Goal: Contribute content: Contribute content

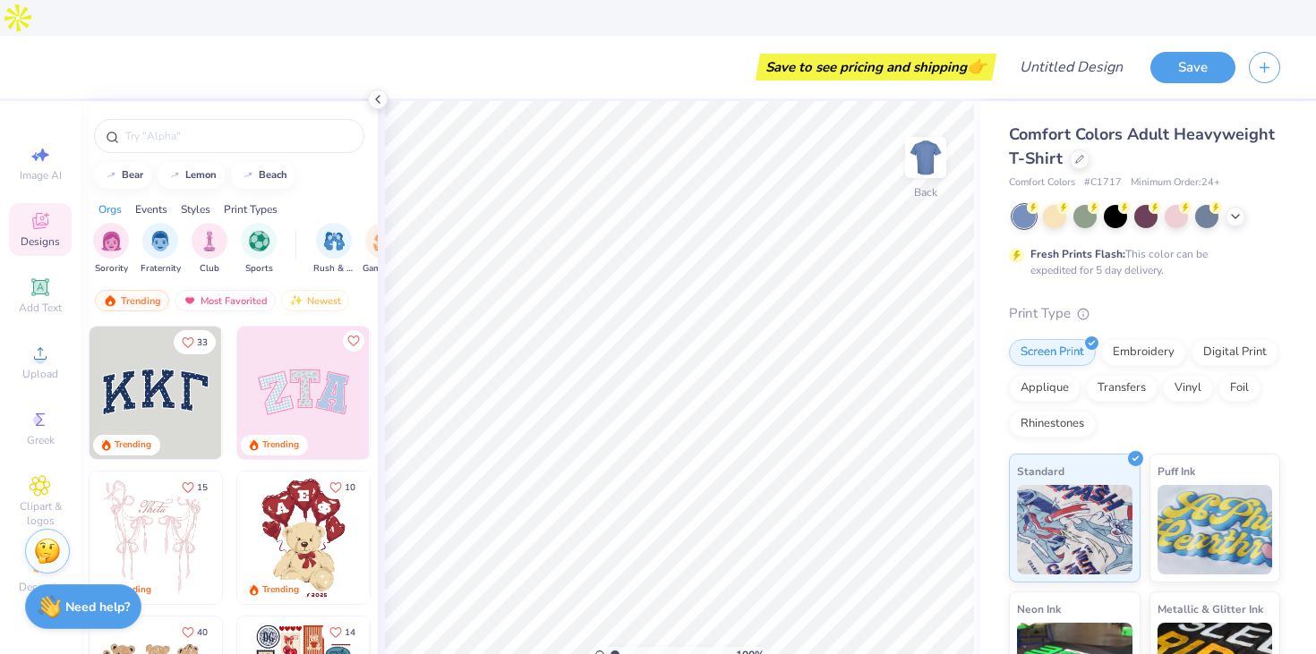
click at [151, 201] on div "Events" at bounding box center [151, 209] width 32 height 16
click at [115, 229] on img "filter for Rush & Bid" at bounding box center [111, 239] width 21 height 21
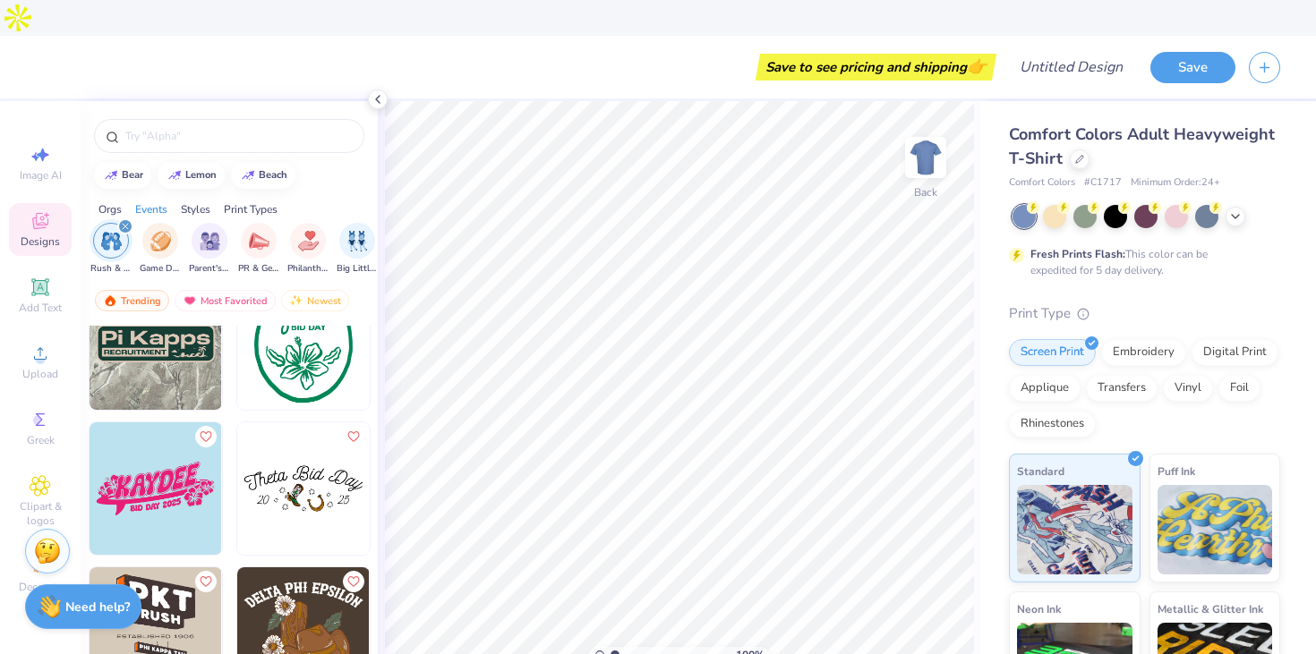
scroll to position [4040, 0]
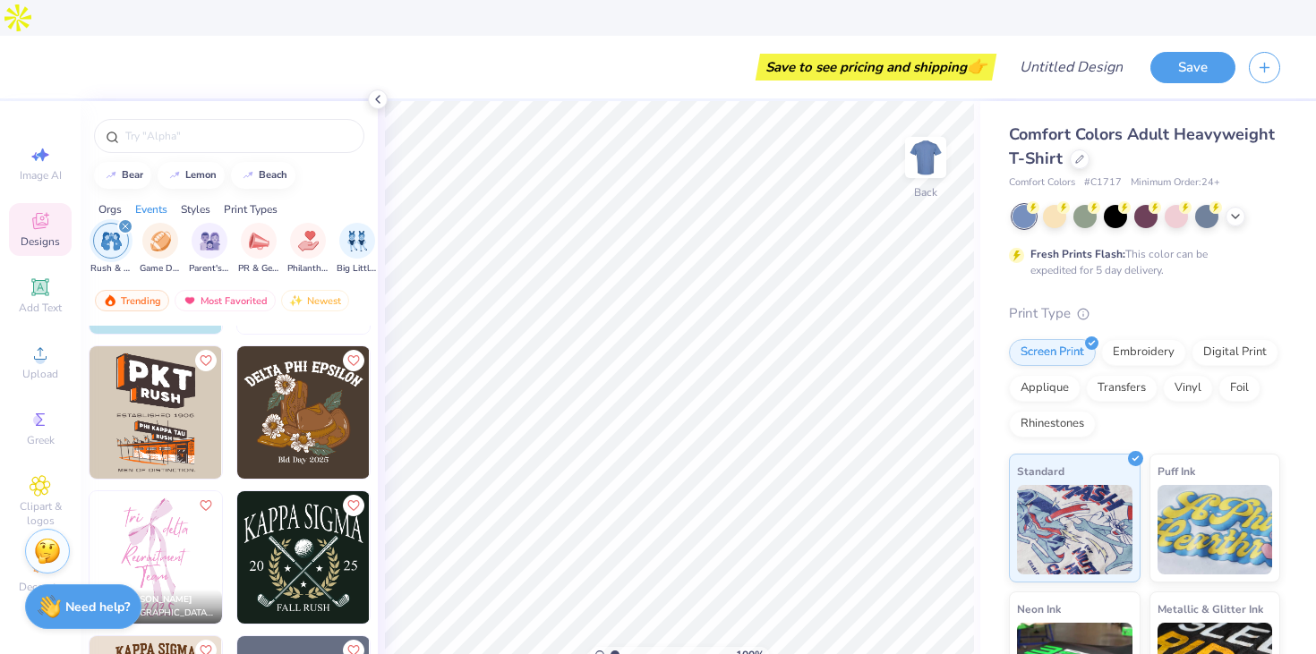
click at [110, 201] on div "Orgs" at bounding box center [109, 209] width 23 height 16
click at [154, 229] on img "filter for Fraternity" at bounding box center [160, 239] width 20 height 21
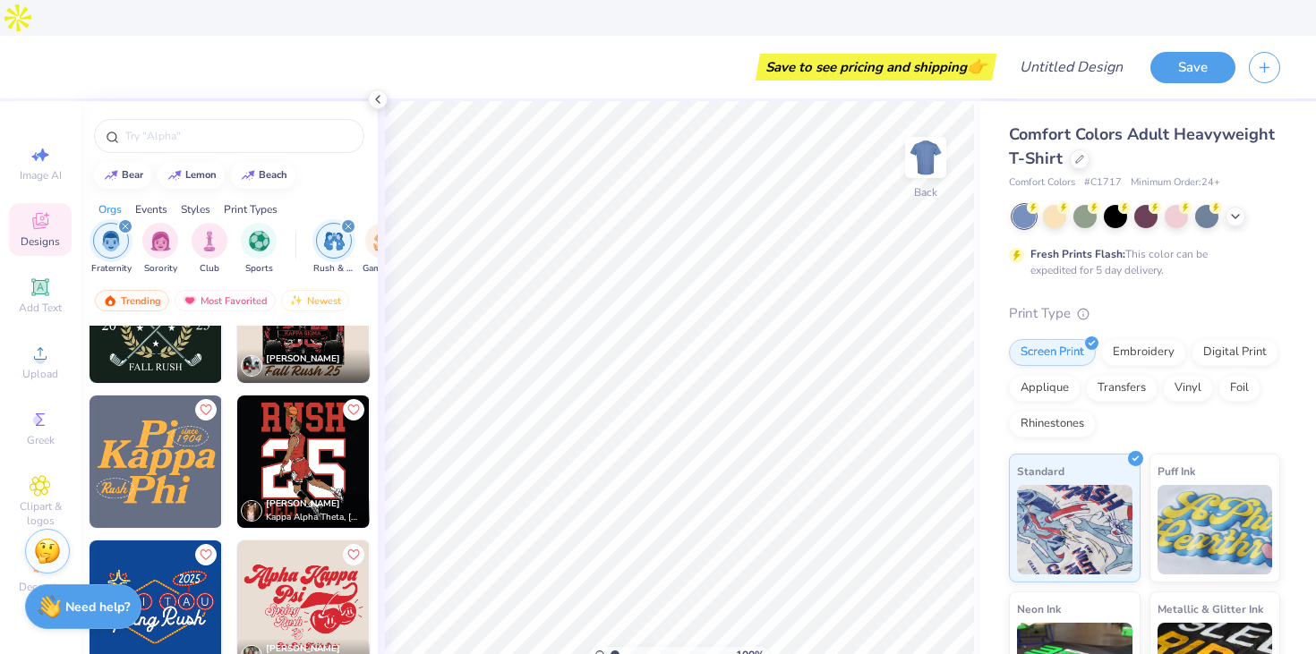
scroll to position [1964, 0]
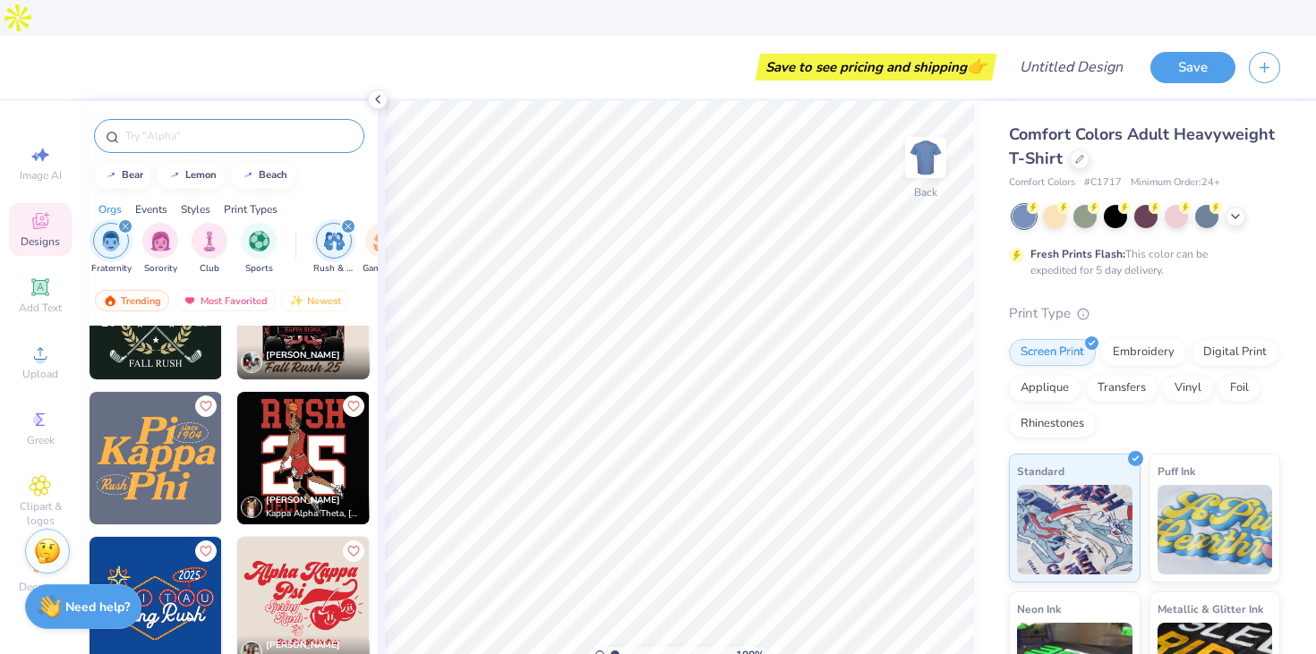
click at [181, 127] on input "text" at bounding box center [238, 136] width 229 height 18
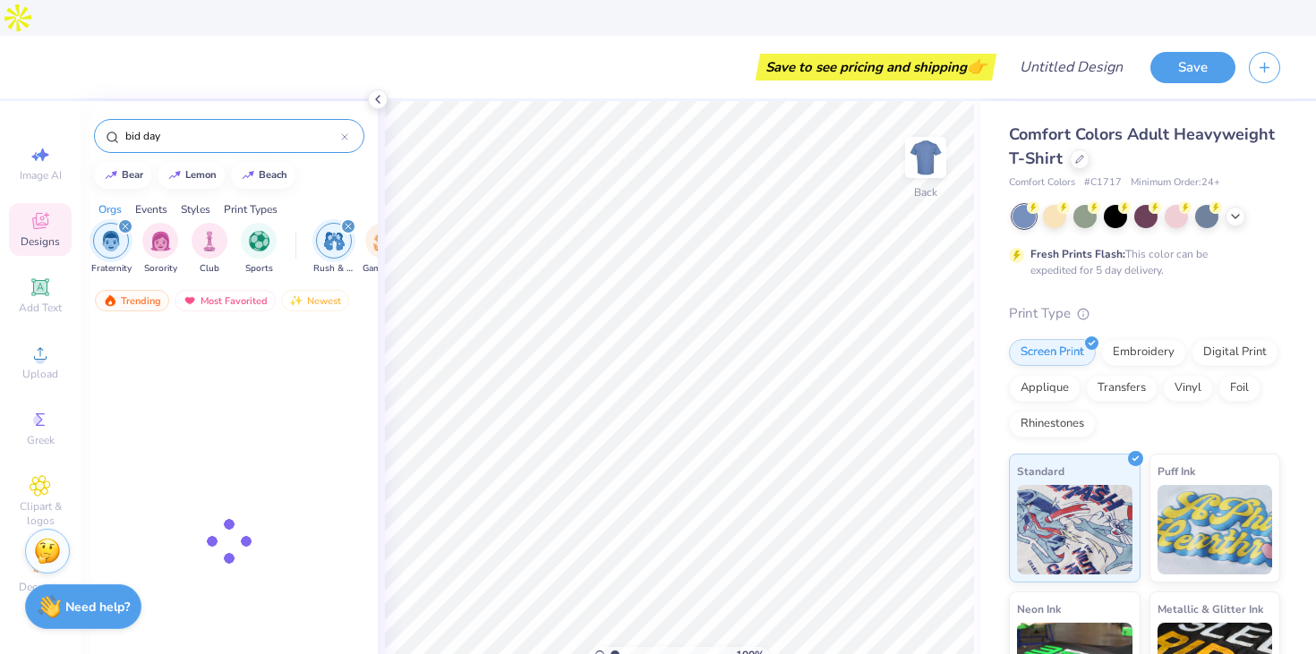
type input "bid day"
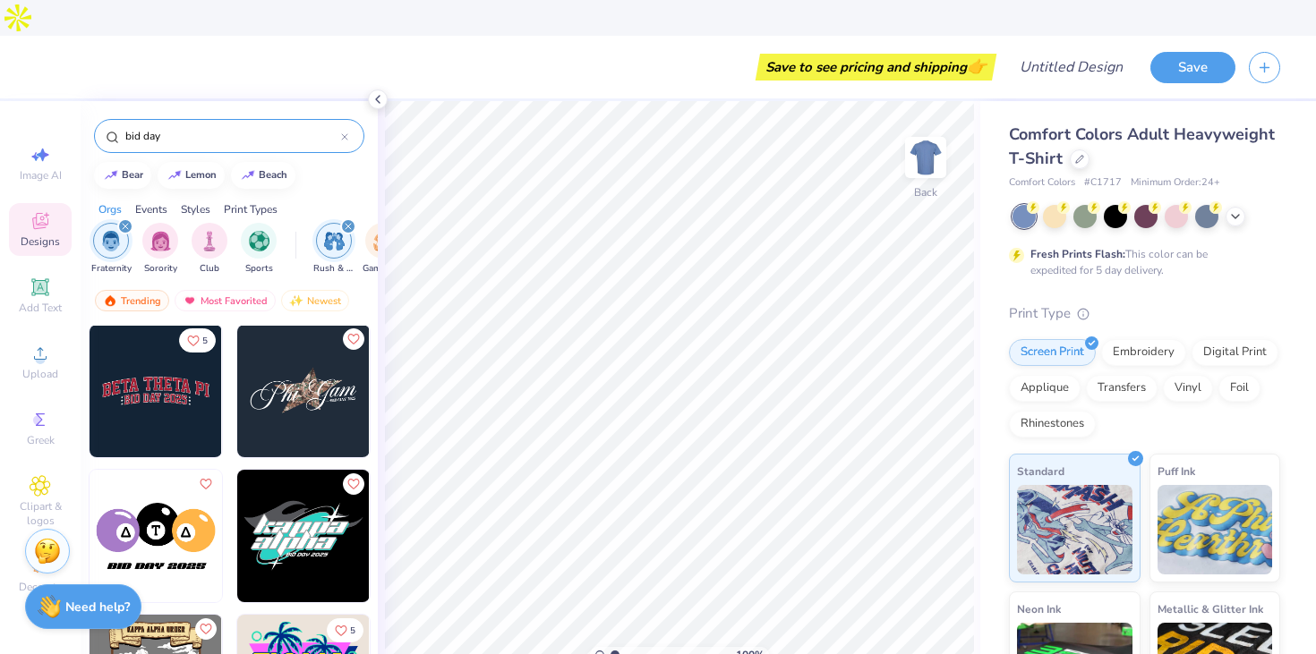
scroll to position [287, 0]
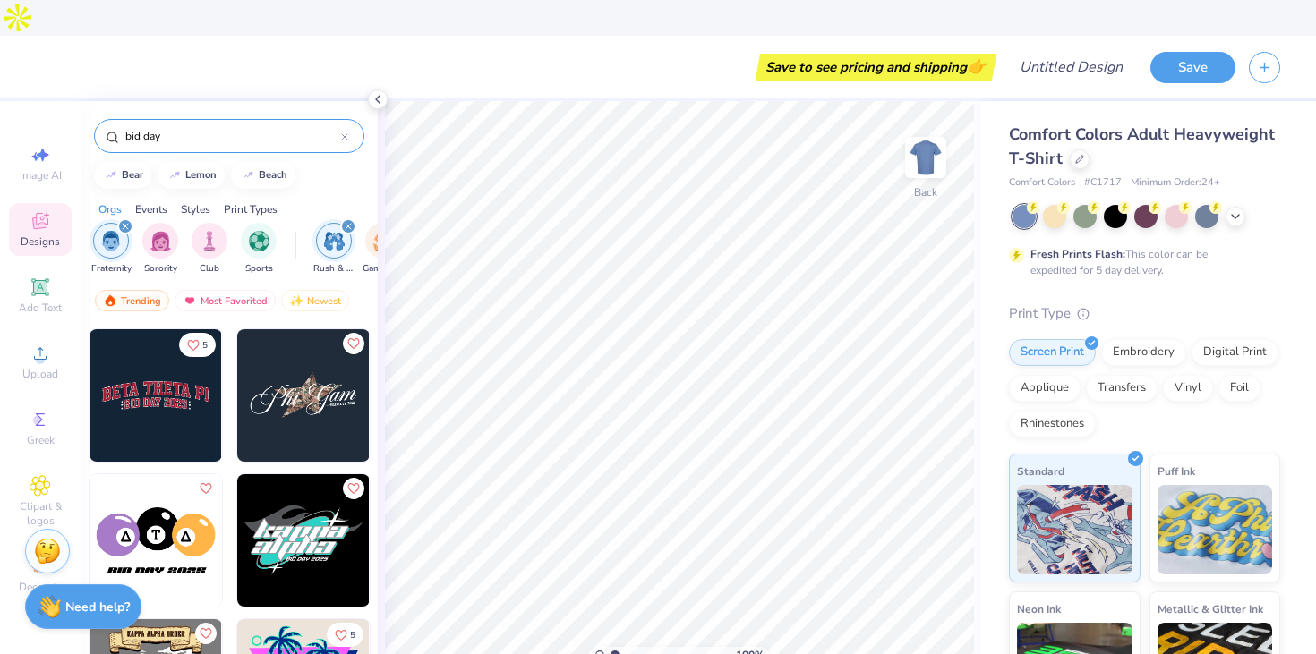
click at [290, 362] on img at bounding box center [303, 395] width 132 height 132
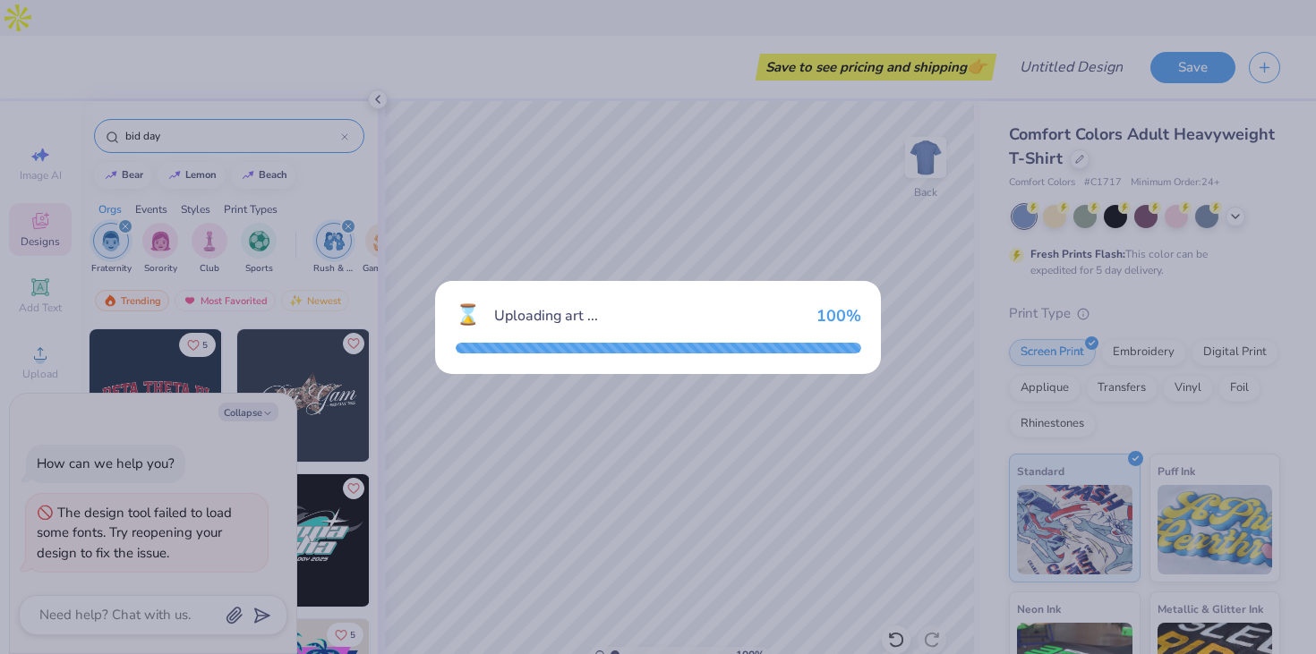
type textarea "x"
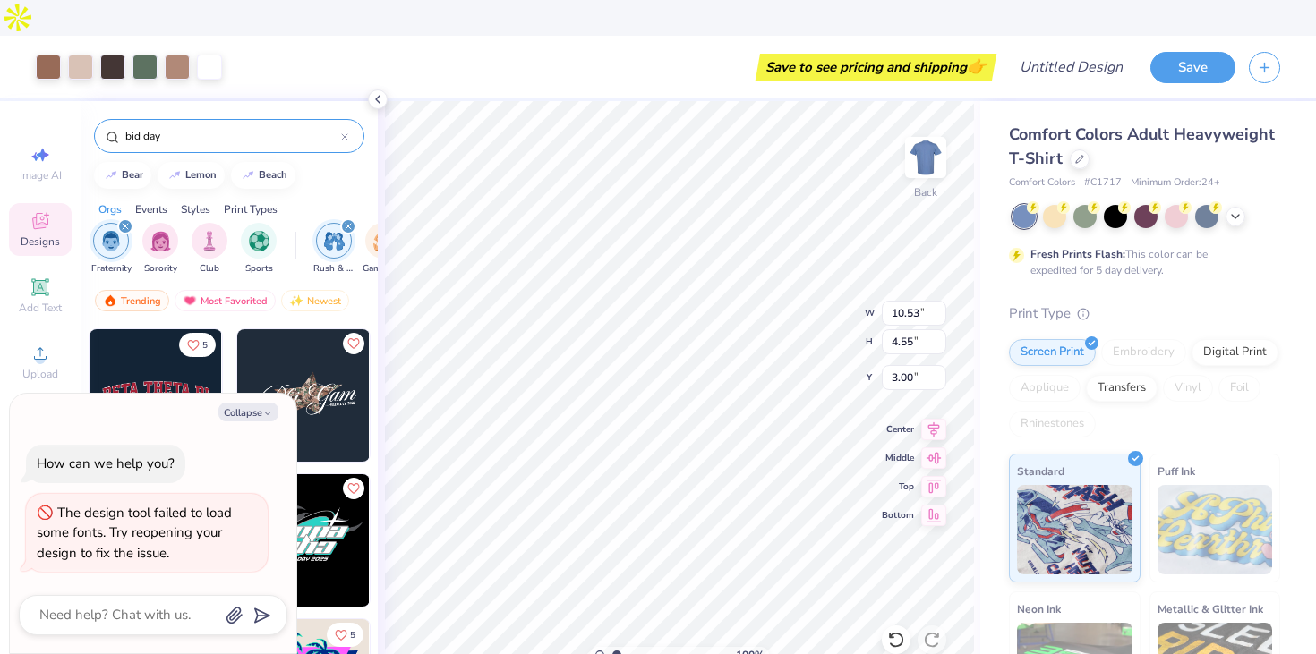
type input "1.36"
type textarea "x"
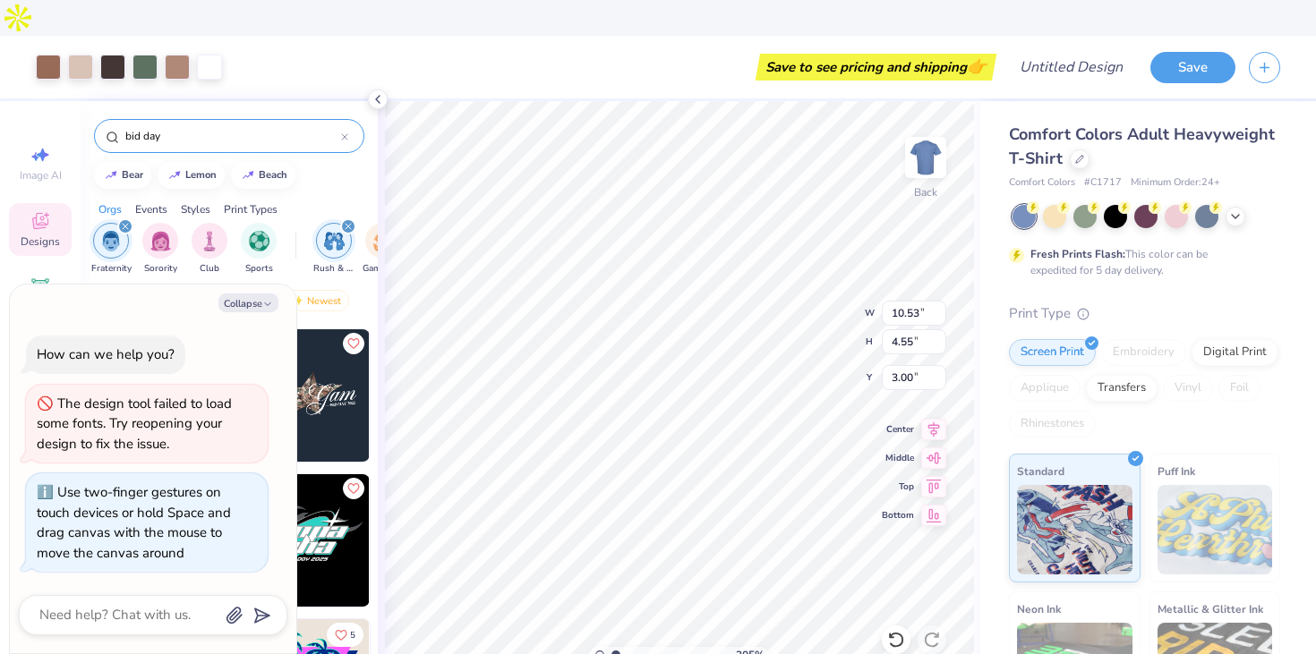
type input "1"
drag, startPoint x: 616, startPoint y: 618, endPoint x: 586, endPoint y: 626, distance: 30.6
click at [610, 647] on input "range" at bounding box center [670, 655] width 121 height 16
click at [924, 126] on img at bounding box center [926, 158] width 72 height 72
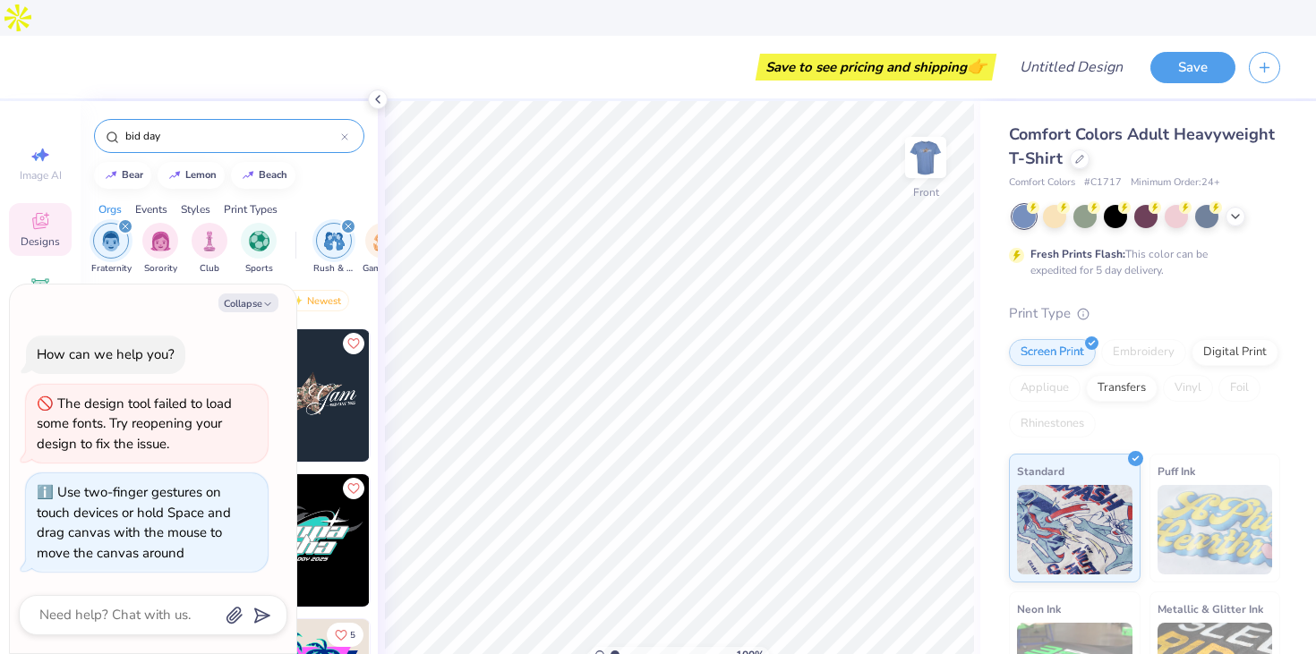
click at [924, 140] on img at bounding box center [925, 158] width 36 height 36
click at [1116, 205] on div "Fresh Prints Flash: This color can be expedited for 5 day delivery." at bounding box center [1144, 241] width 271 height 73
click at [1117, 203] on div at bounding box center [1114, 214] width 23 height 23
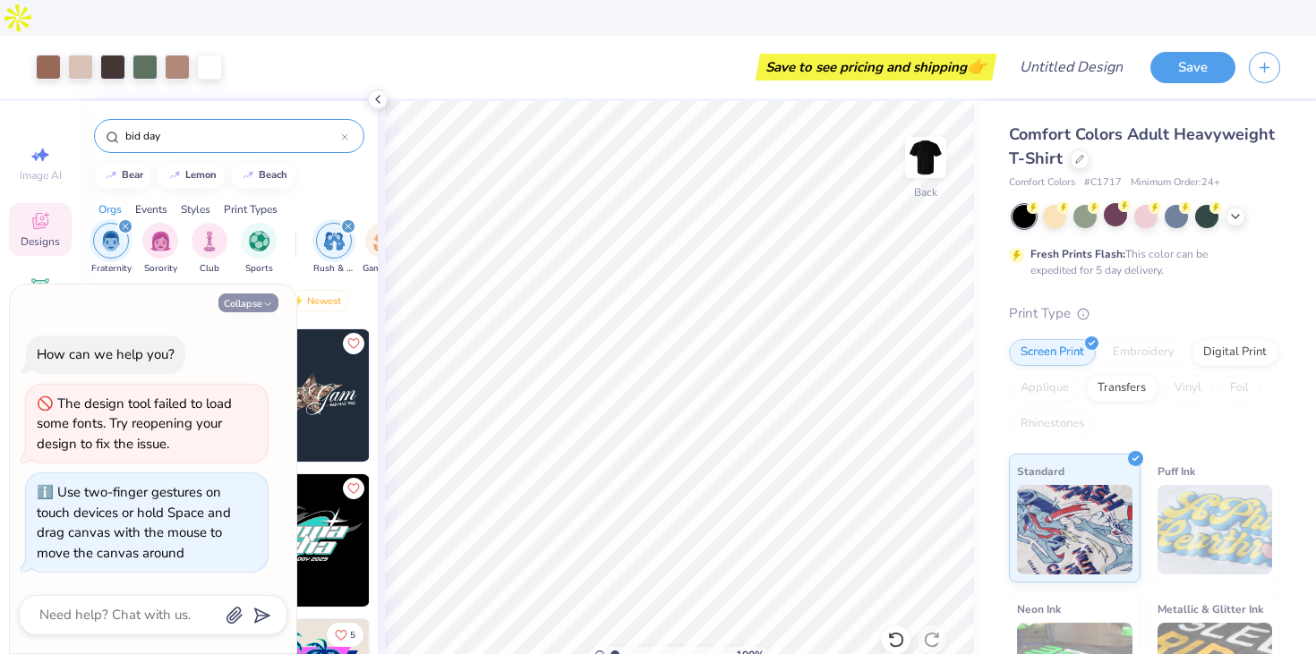
click at [253, 304] on button "Collapse" at bounding box center [248, 303] width 60 height 19
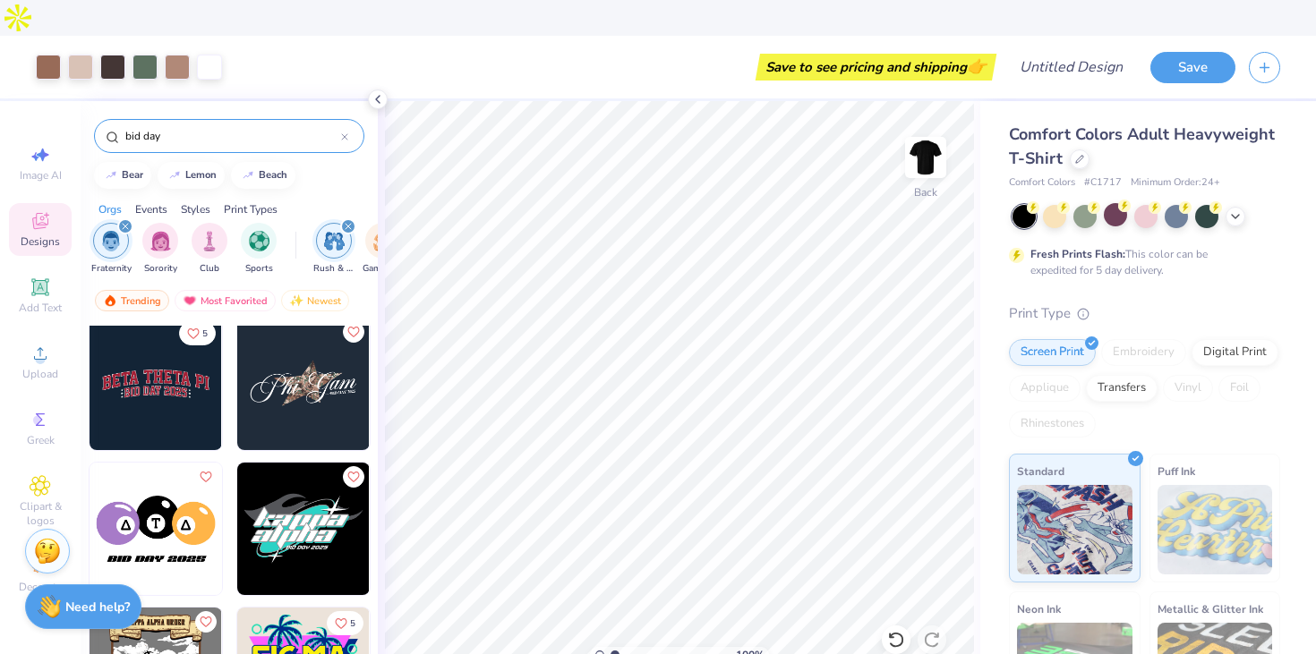
scroll to position [289, 0]
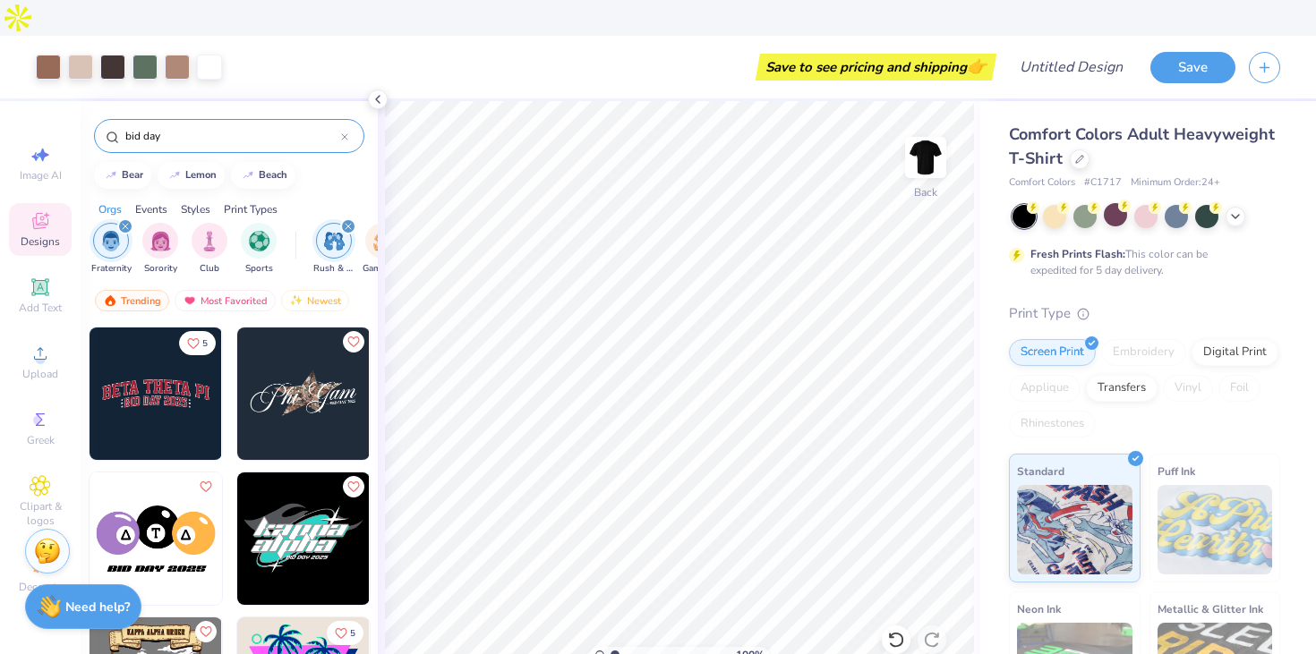
click at [274, 337] on img at bounding box center [303, 394] width 132 height 132
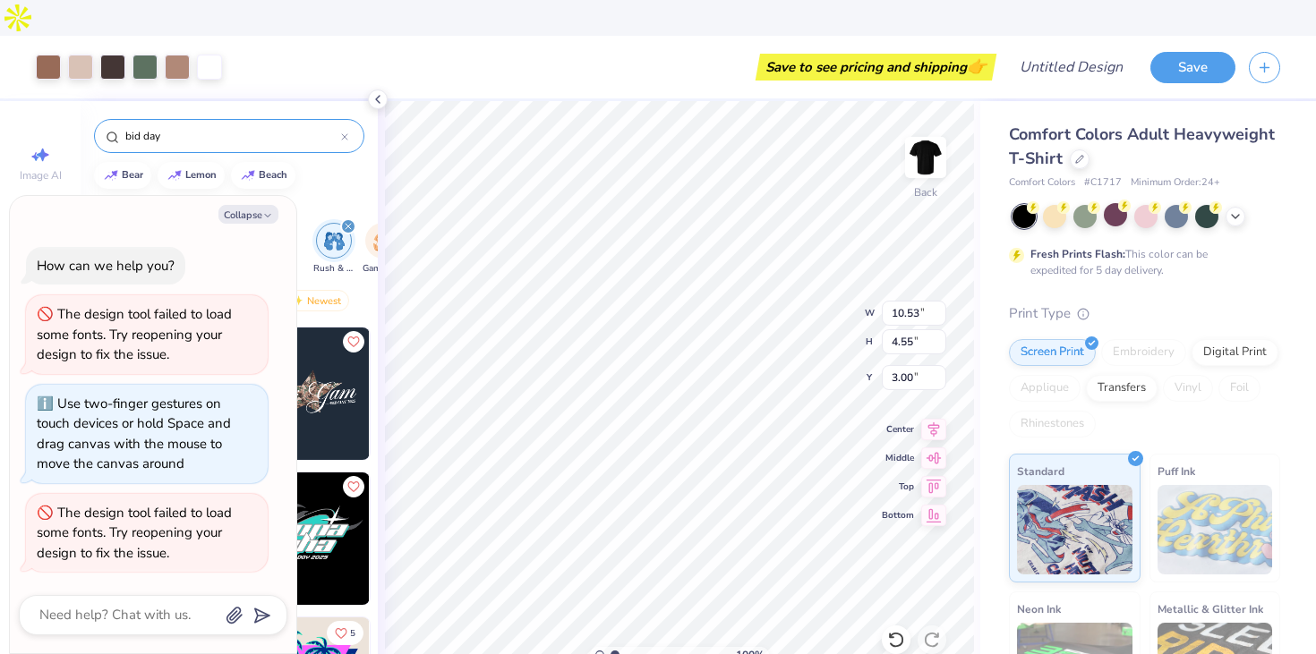
type textarea "x"
type input "10.22"
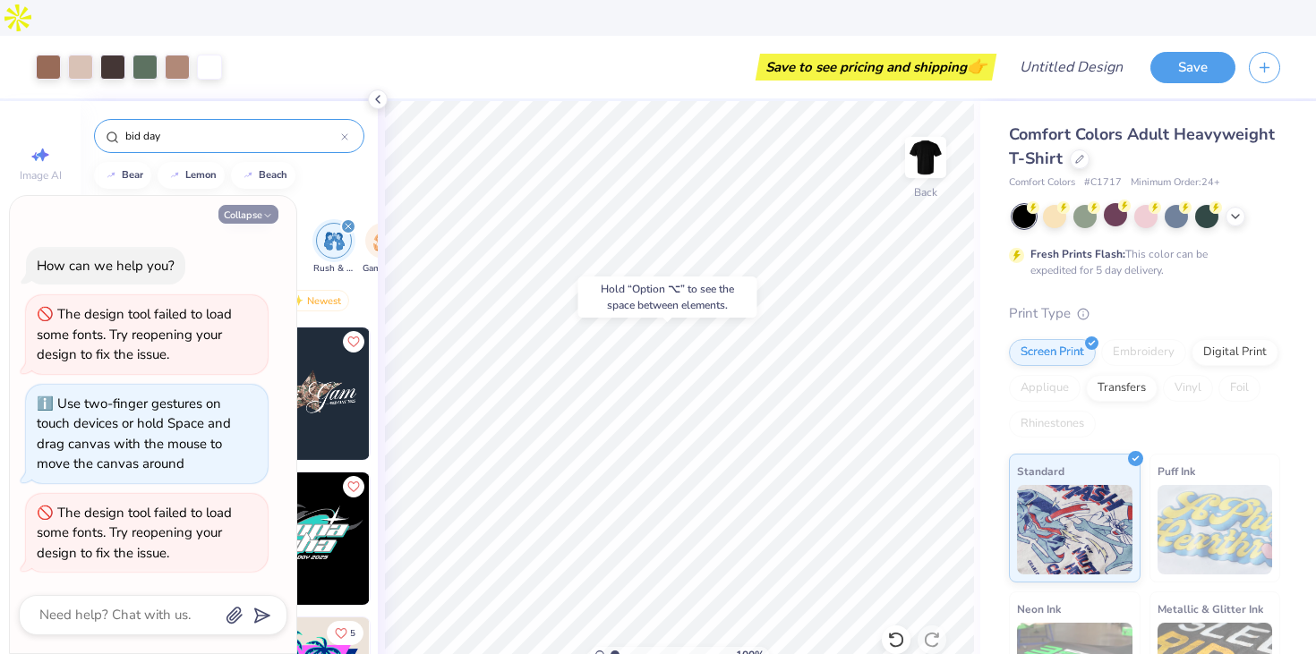
click at [227, 213] on button "Collapse" at bounding box center [248, 214] width 60 height 19
type textarea "x"
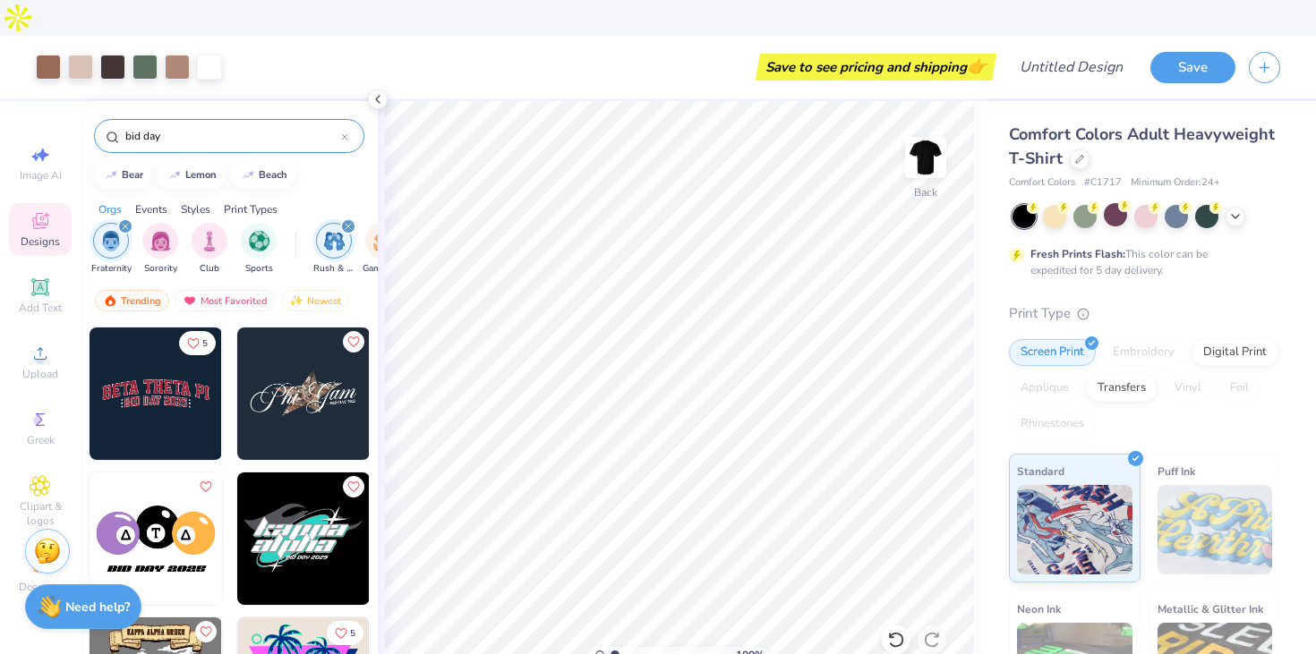
click at [241, 201] on div "Print Types" at bounding box center [251, 209] width 54 height 16
click at [201, 201] on div "Styles" at bounding box center [196, 209] width 30 height 16
click at [165, 201] on div "Events" at bounding box center [151, 209] width 32 height 16
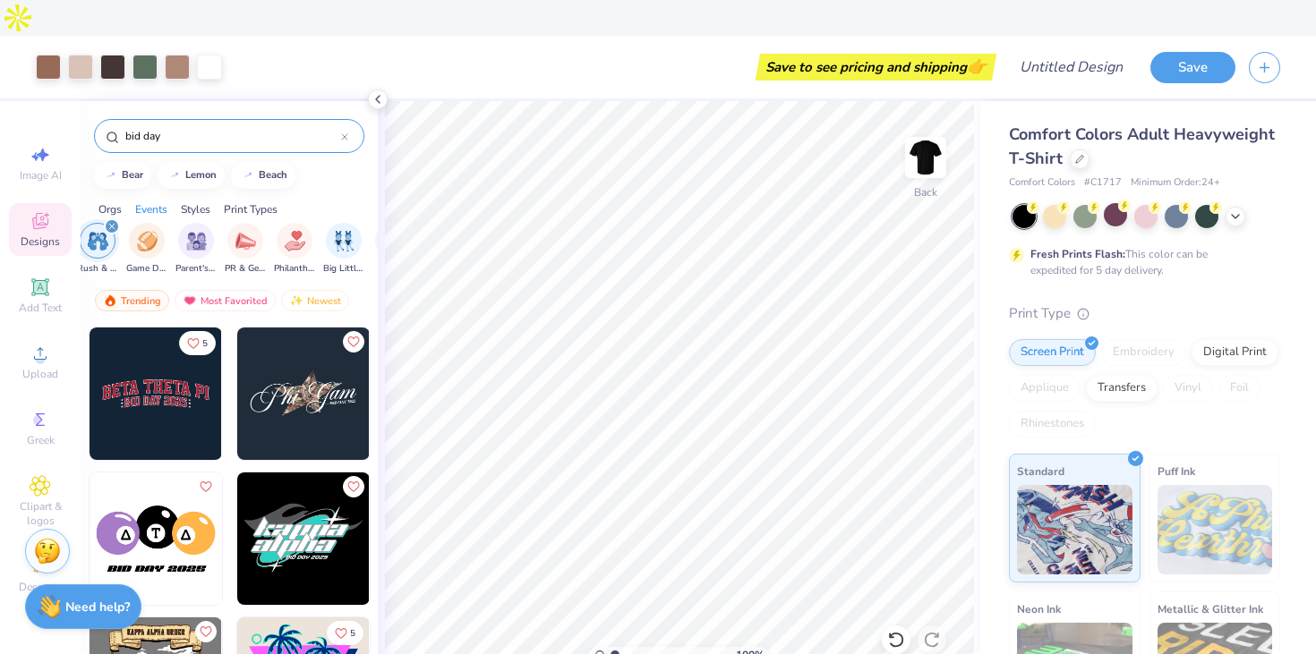
scroll to position [0, 223]
click at [118, 192] on div "Orgs Events Styles Print Types" at bounding box center [229, 204] width 297 height 25
click at [109, 201] on div "Orgs" at bounding box center [109, 209] width 23 height 16
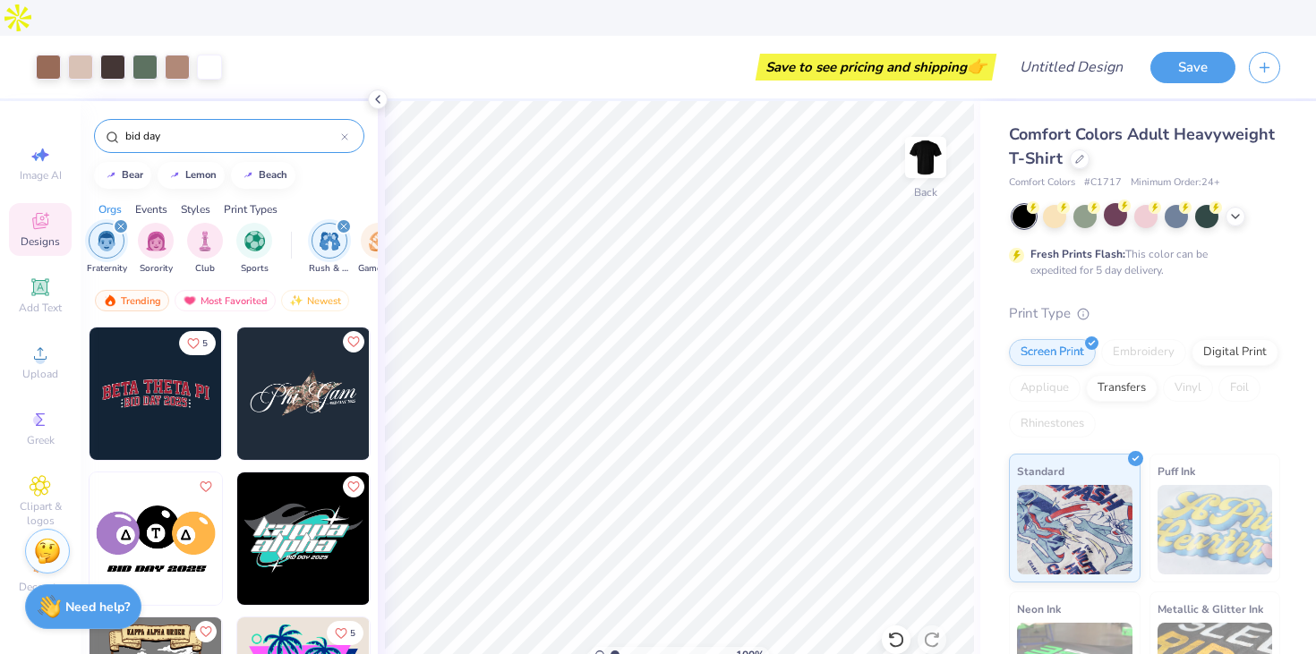
scroll to position [0, 0]
click at [205, 53] on div at bounding box center [209, 65] width 25 height 25
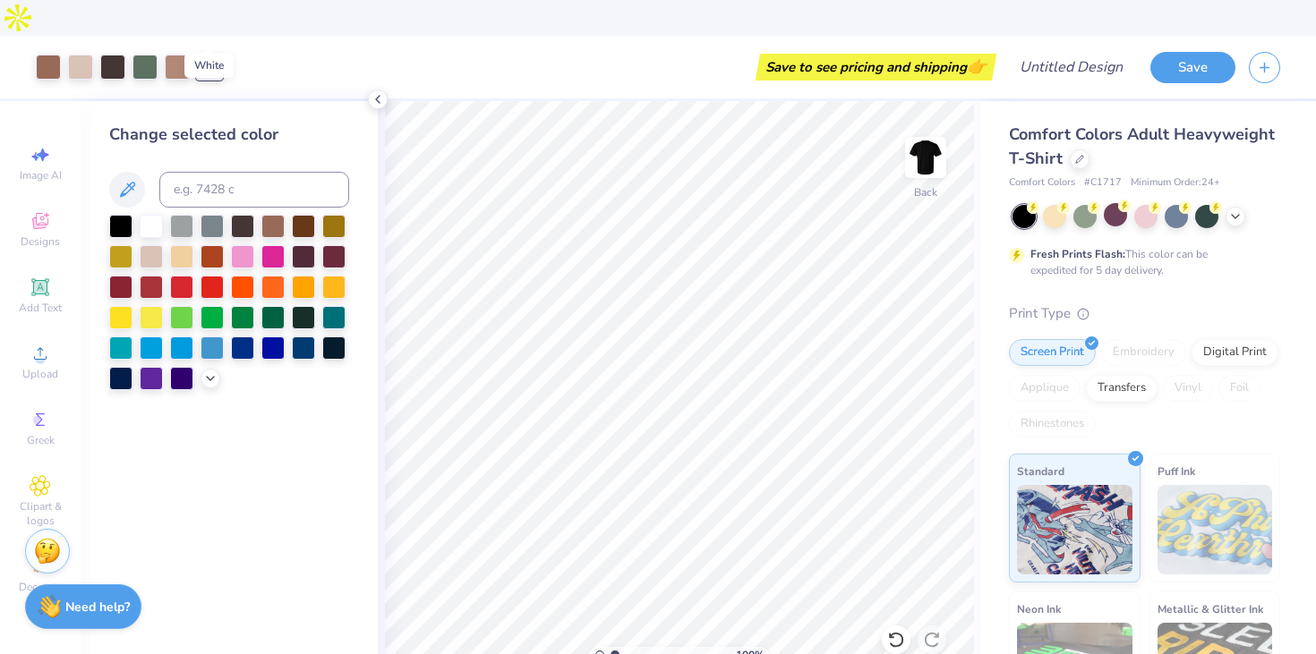
click at [205, 55] on div at bounding box center [209, 67] width 25 height 25
click at [375, 103] on icon at bounding box center [378, 99] width 14 height 14
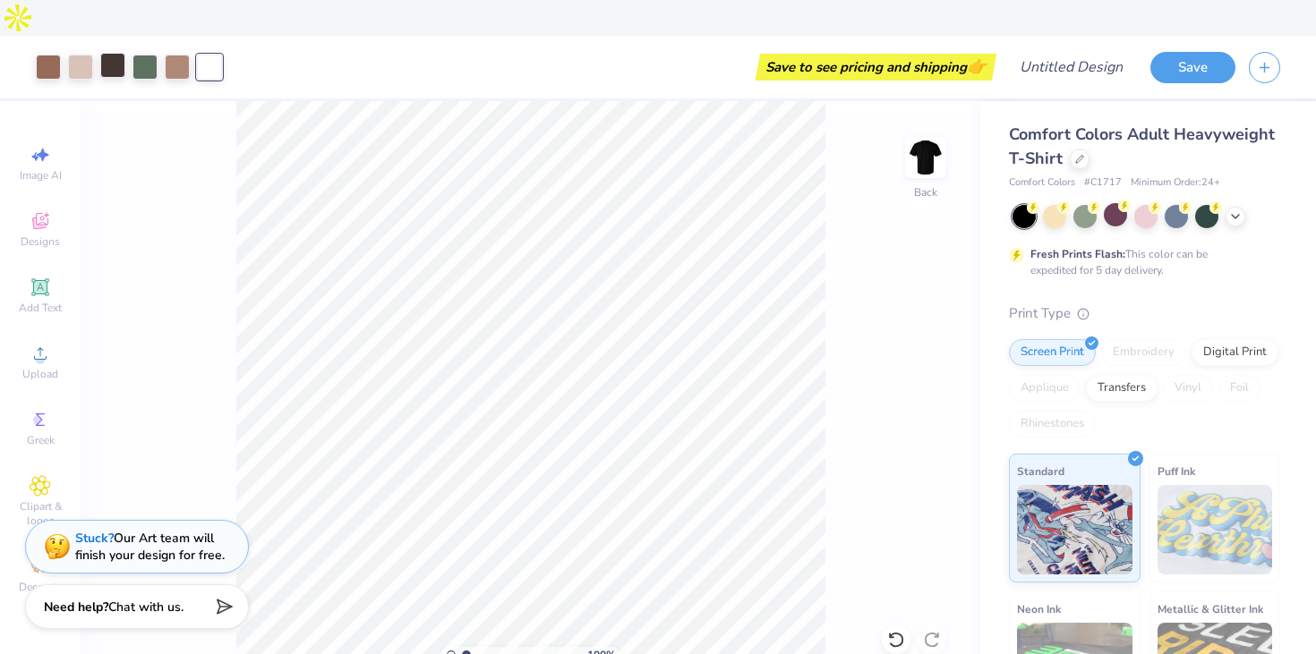
click at [119, 53] on div at bounding box center [112, 65] width 25 height 25
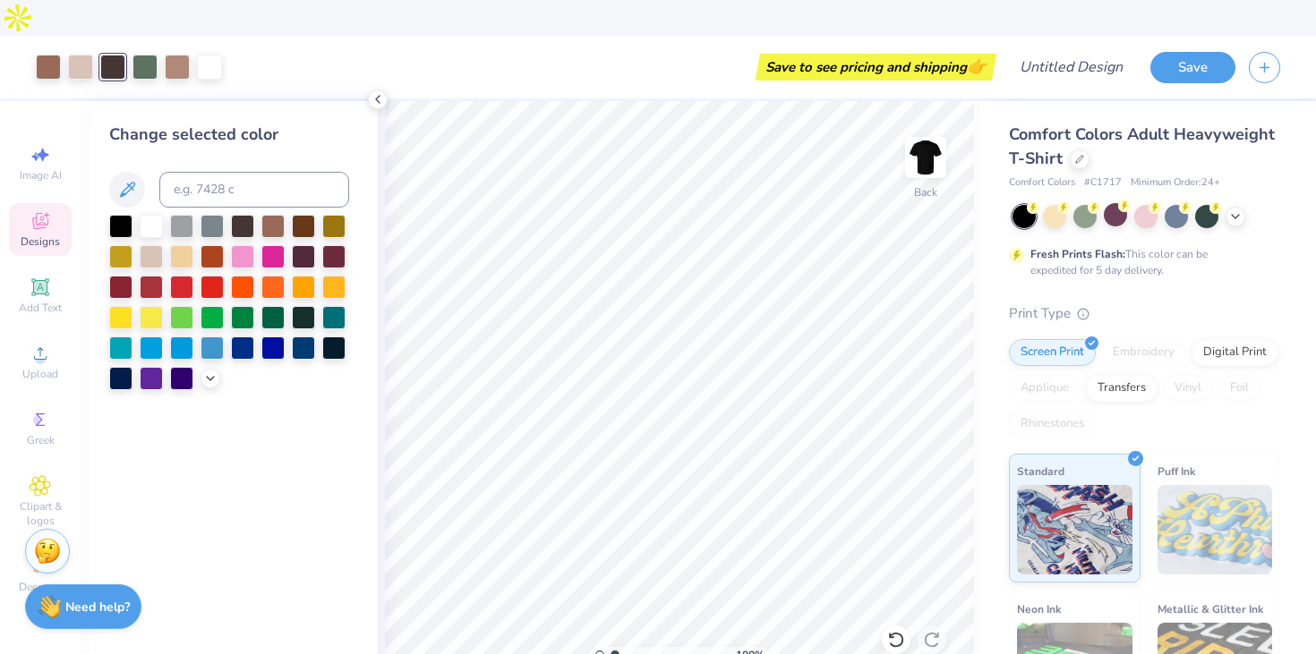
click at [48, 210] on icon at bounding box center [40, 220] width 21 height 21
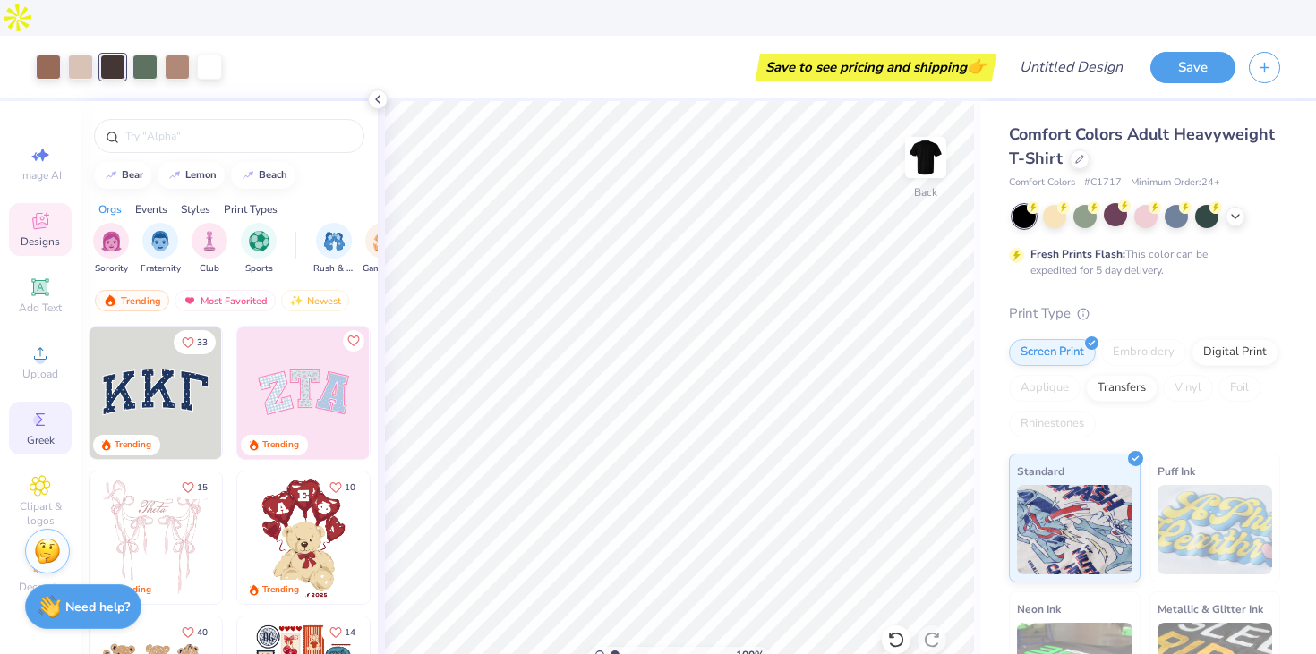
click at [49, 409] on icon at bounding box center [40, 419] width 21 height 21
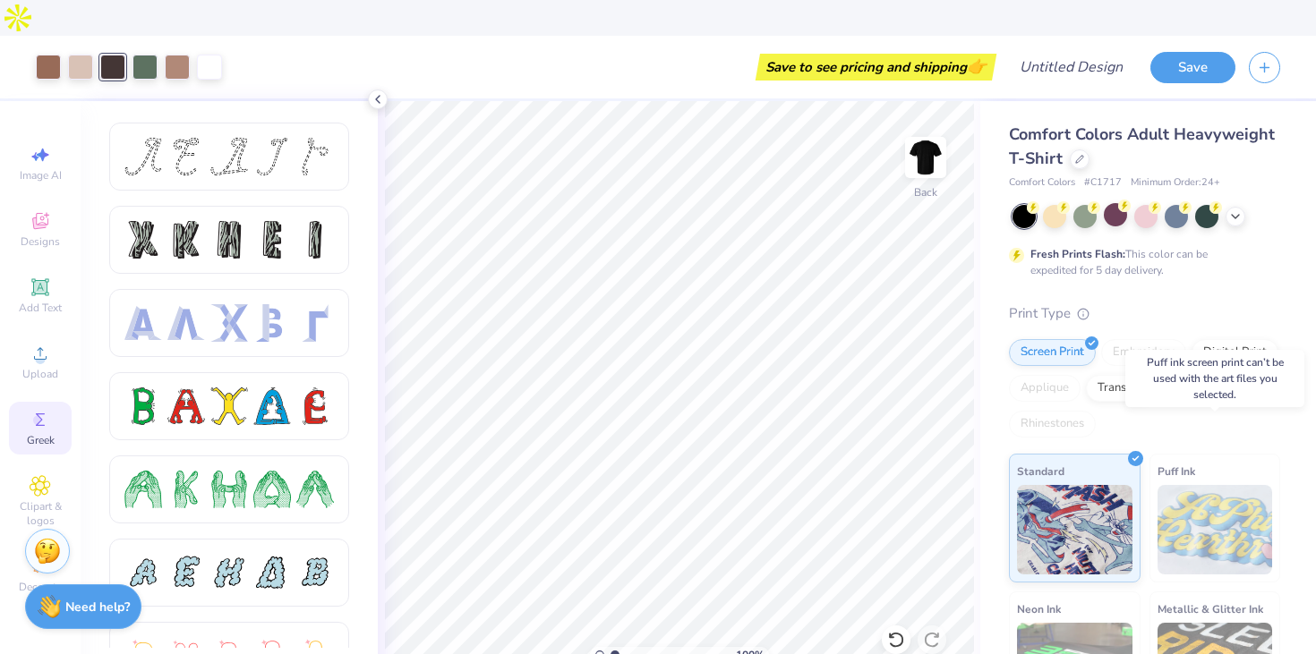
click at [1189, 494] on img at bounding box center [1214, 529] width 115 height 89
click at [46, 168] on span "Image AI" at bounding box center [41, 175] width 42 height 14
select select "4"
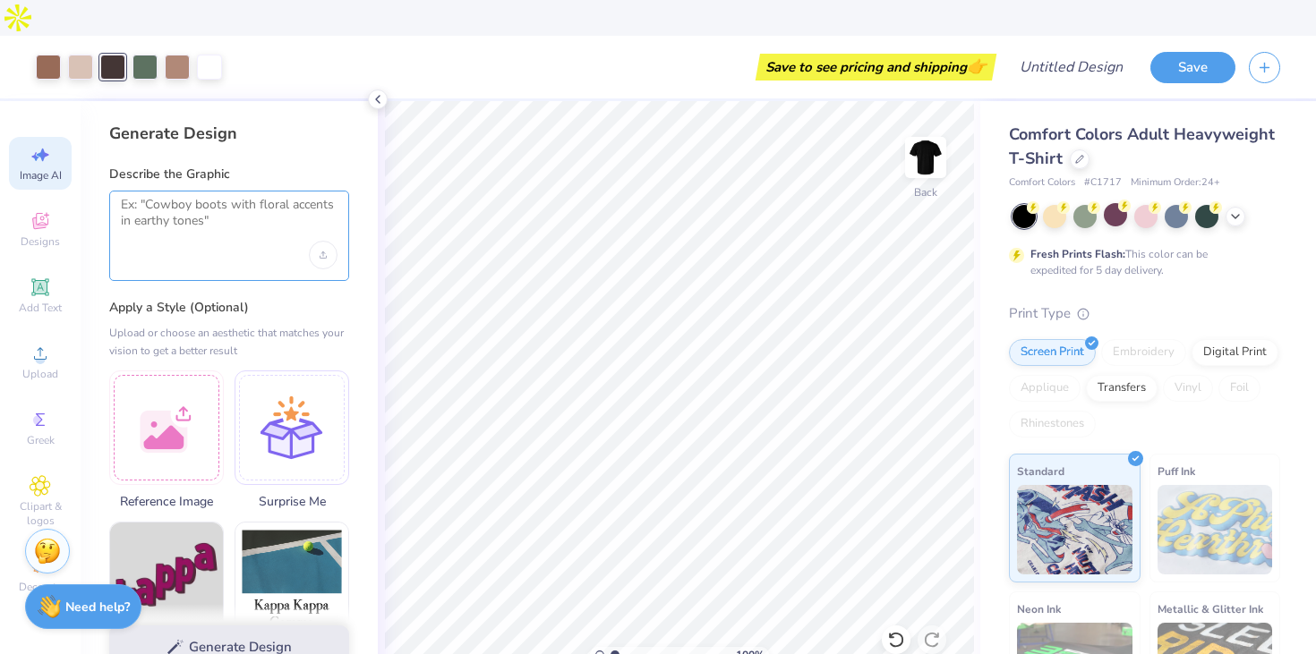
click at [192, 197] on textarea at bounding box center [229, 219] width 217 height 45
click at [44, 234] on span "Designs" at bounding box center [40, 241] width 39 height 14
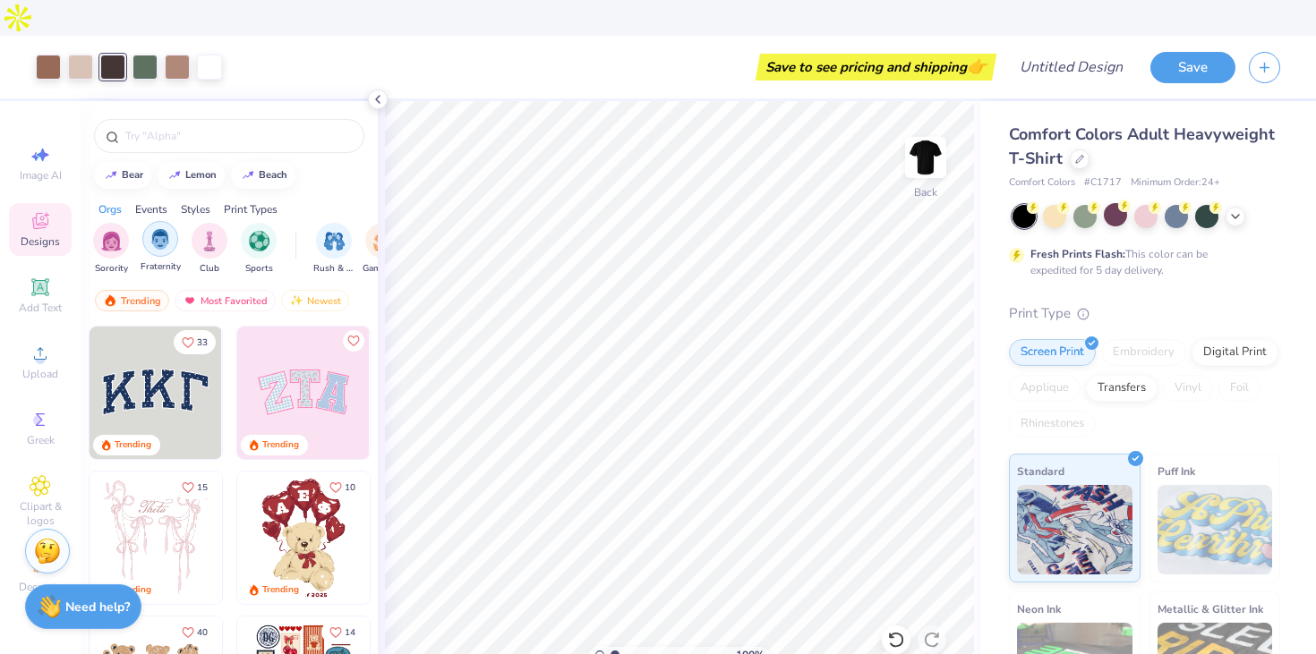
click at [156, 229] on img "filter for Fraternity" at bounding box center [160, 239] width 20 height 21
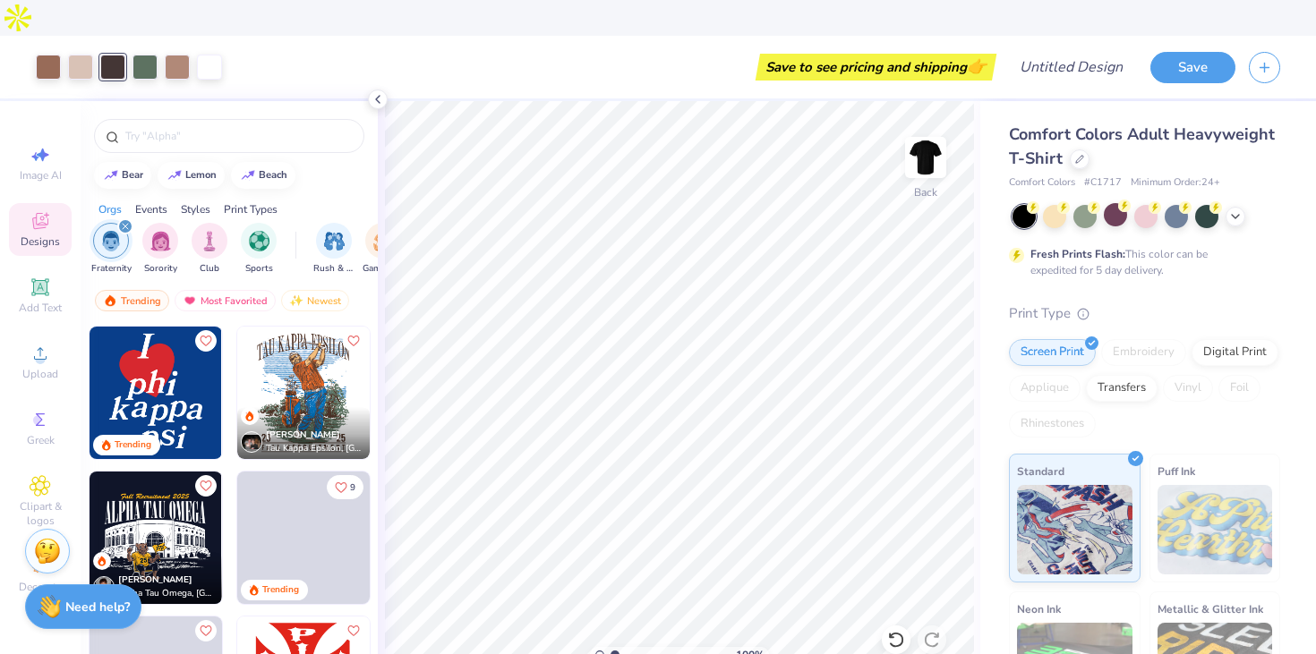
click at [154, 201] on div "Events" at bounding box center [151, 209] width 32 height 16
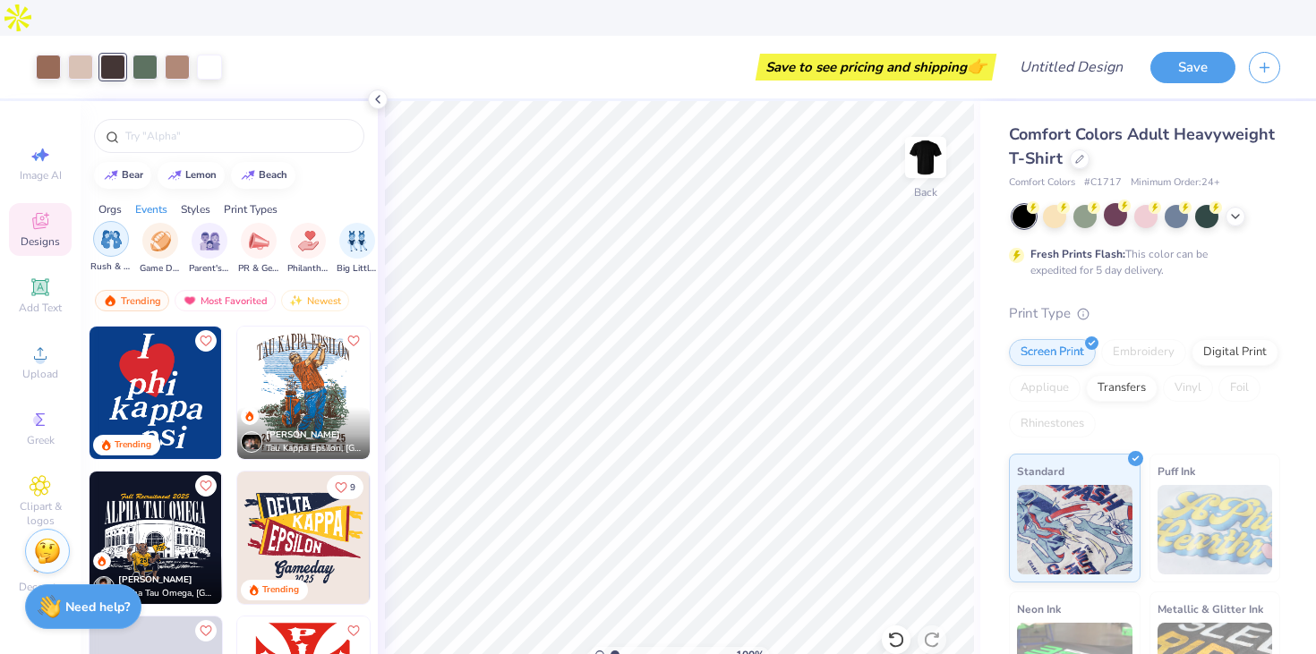
click at [108, 229] on img "filter for Rush & Bid" at bounding box center [111, 239] width 21 height 21
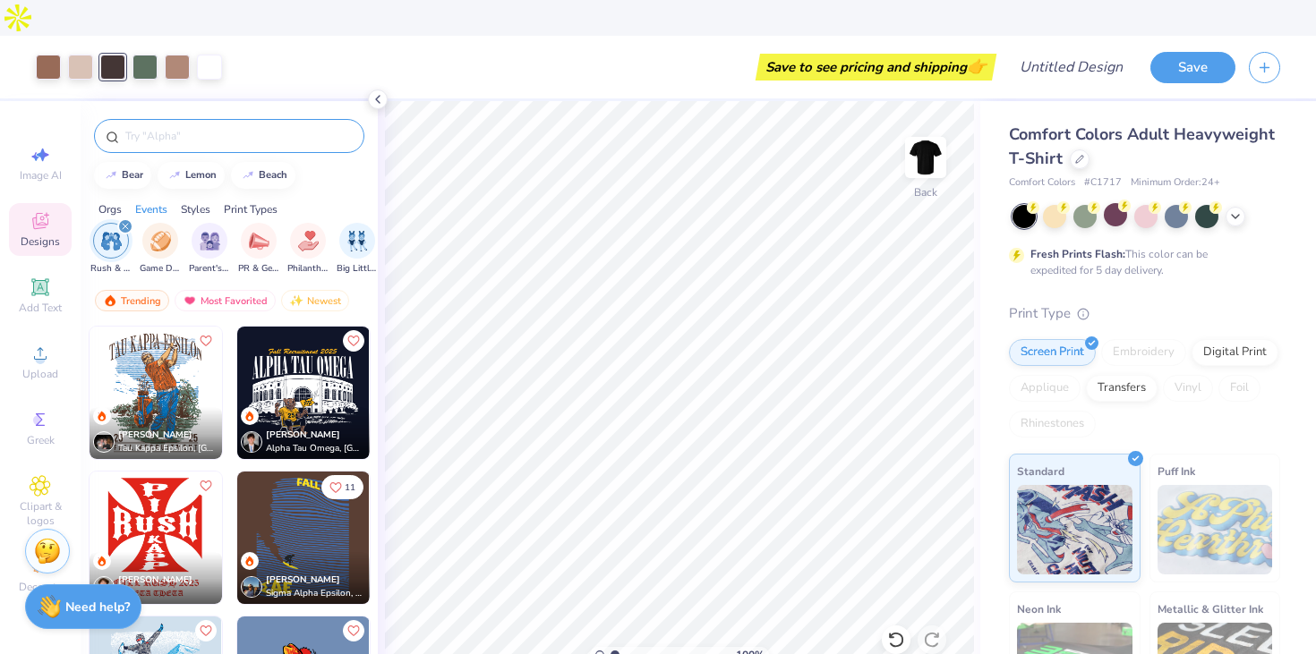
click at [146, 127] on input "text" at bounding box center [238, 136] width 229 height 18
type input "bid day"
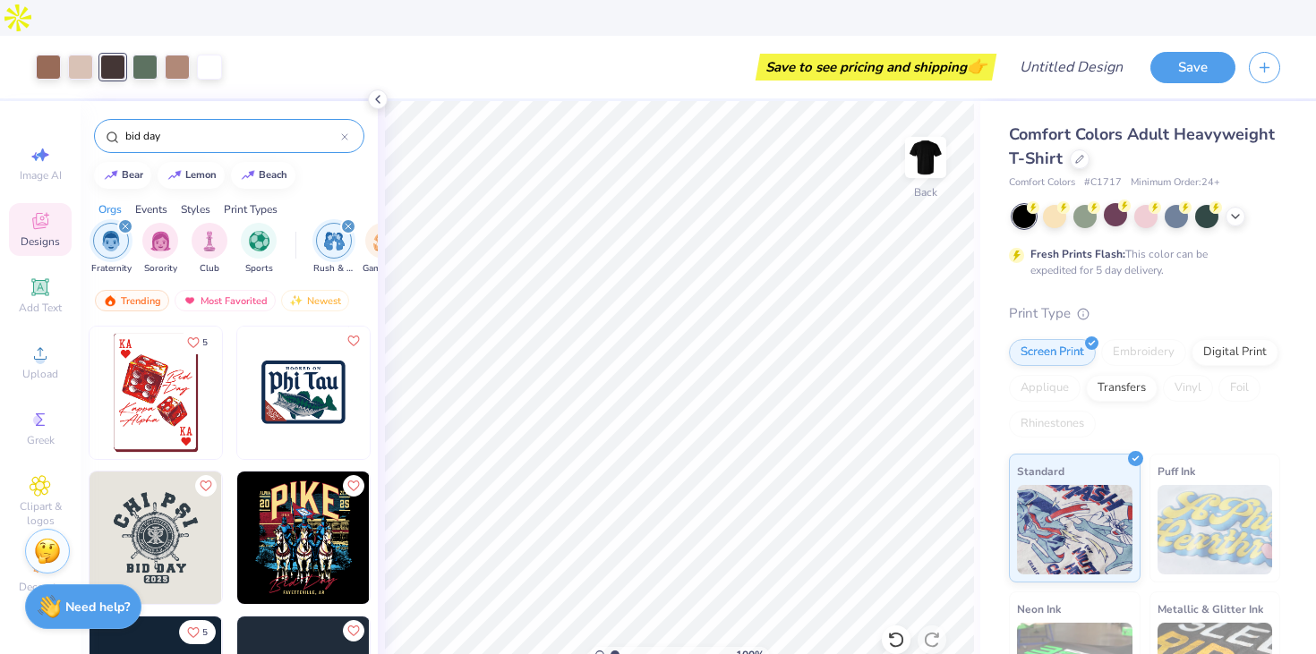
scroll to position [1018, 0]
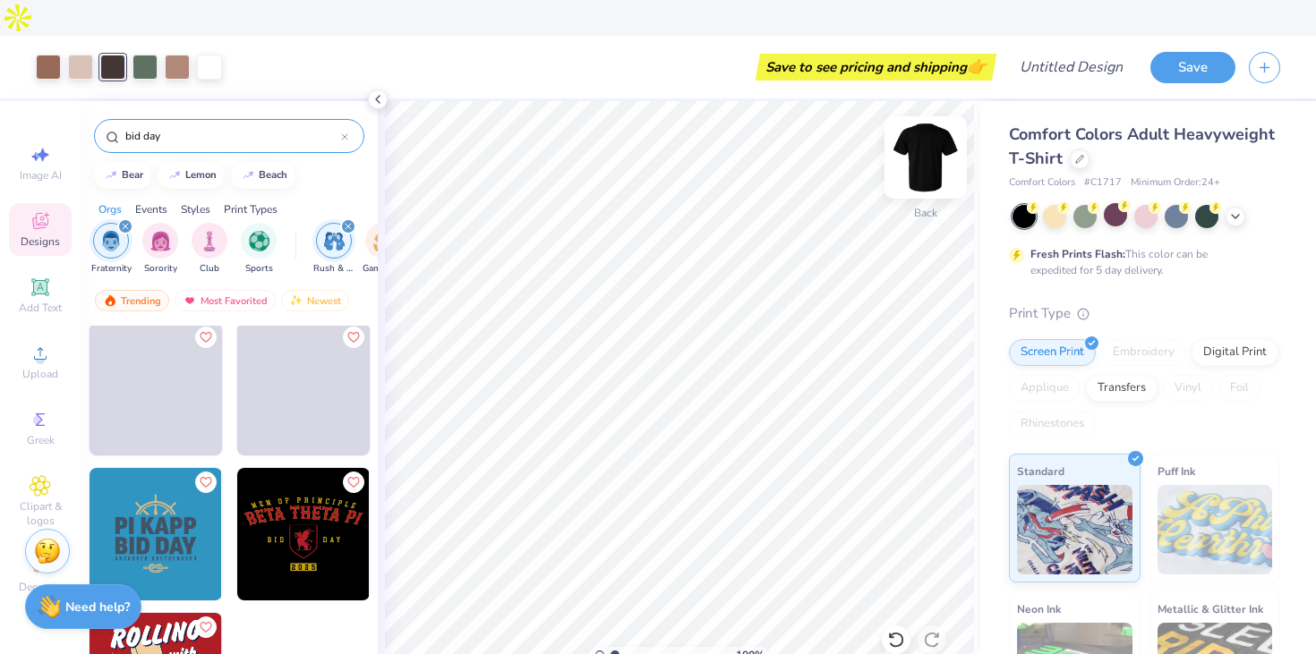
click at [926, 122] on img at bounding box center [926, 158] width 72 height 72
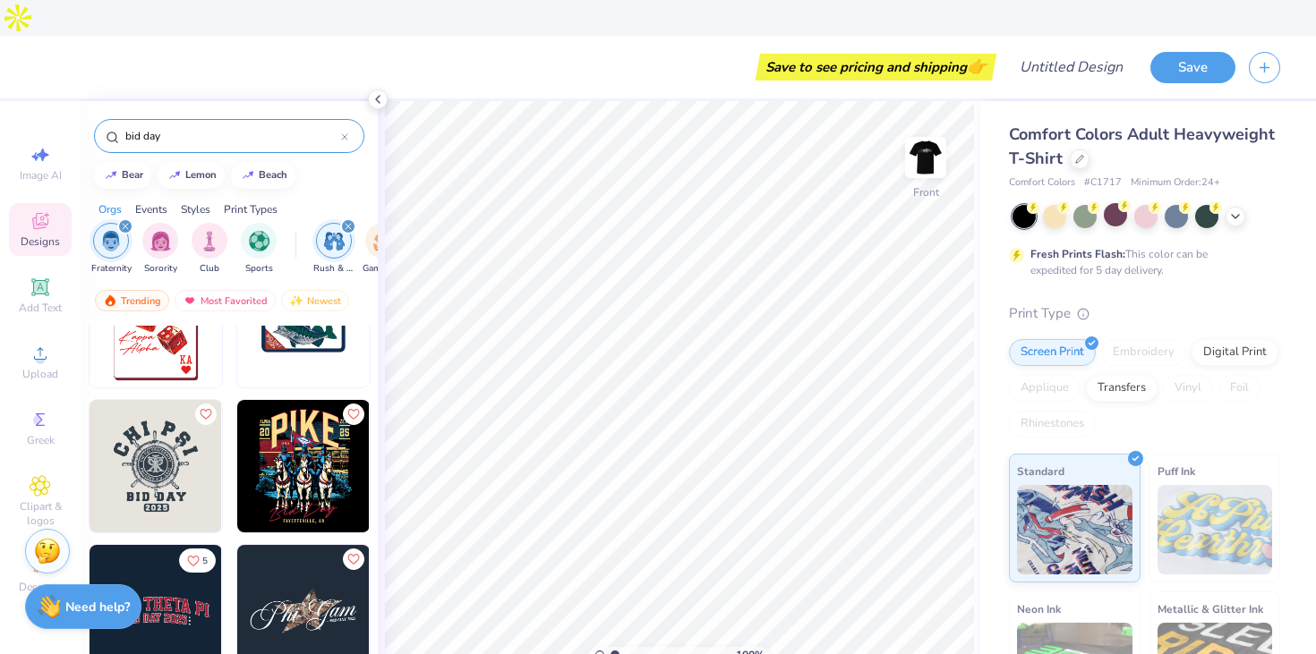
scroll to position [0, 0]
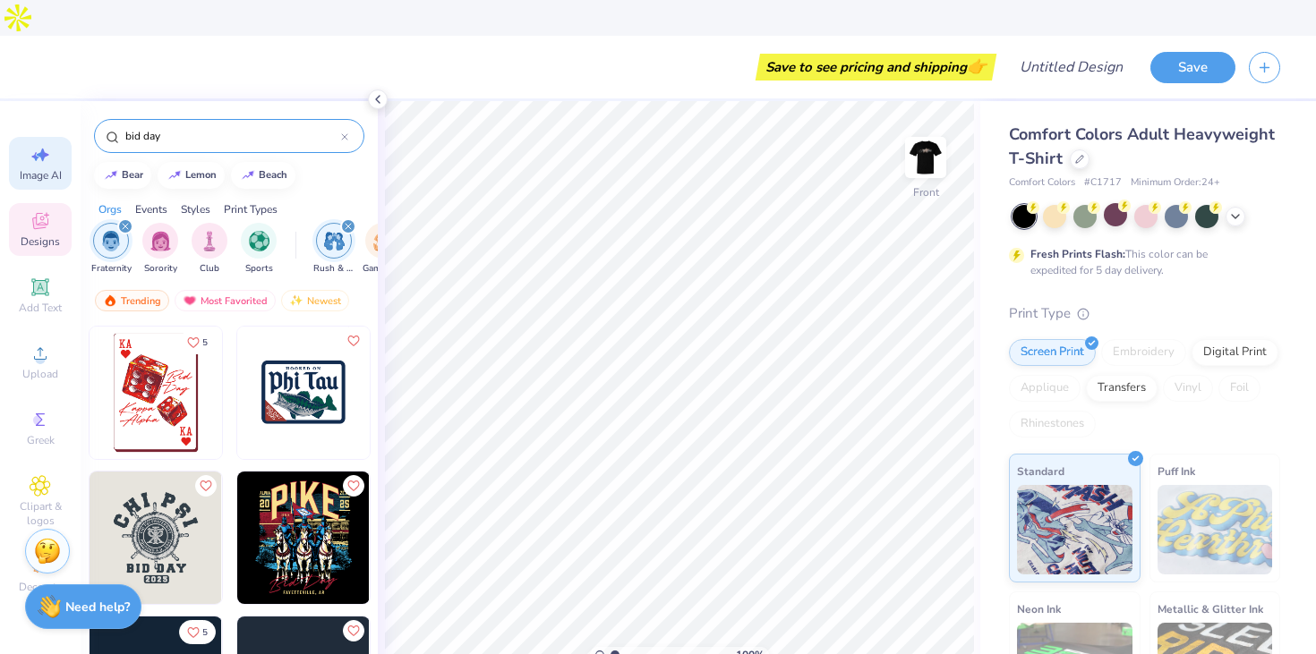
click at [38, 144] on icon at bounding box center [40, 154] width 21 height 21
select select "4"
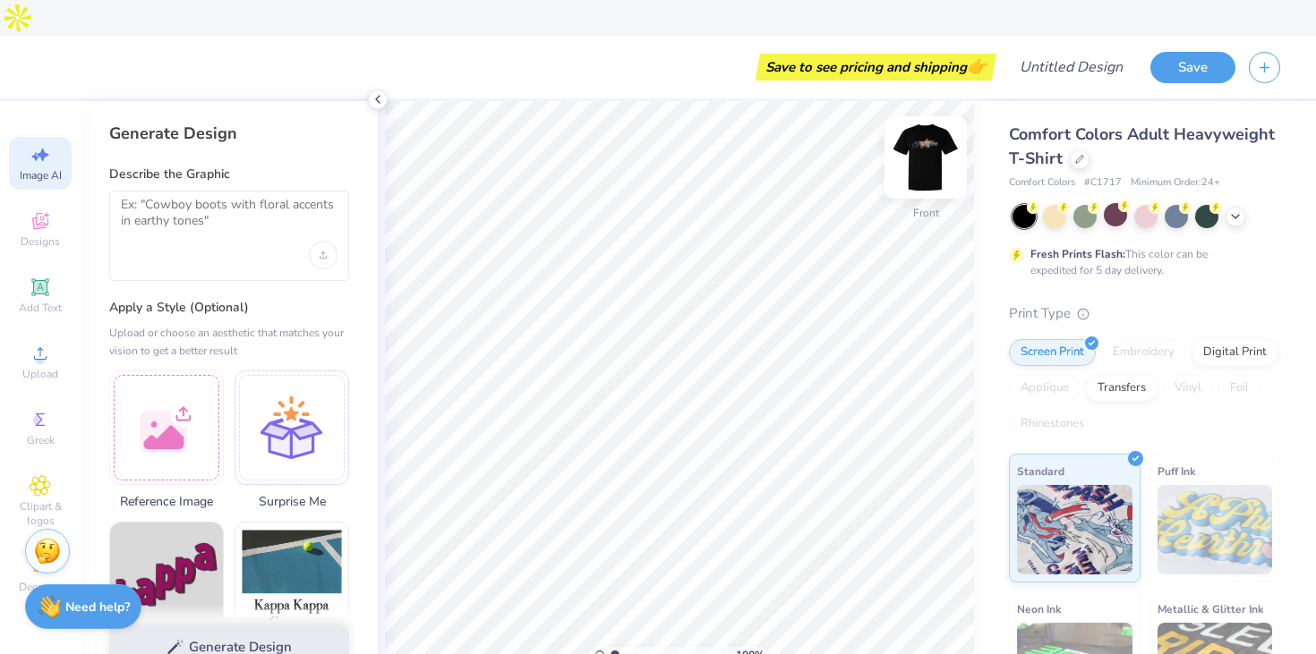
click at [935, 122] on img at bounding box center [926, 158] width 72 height 72
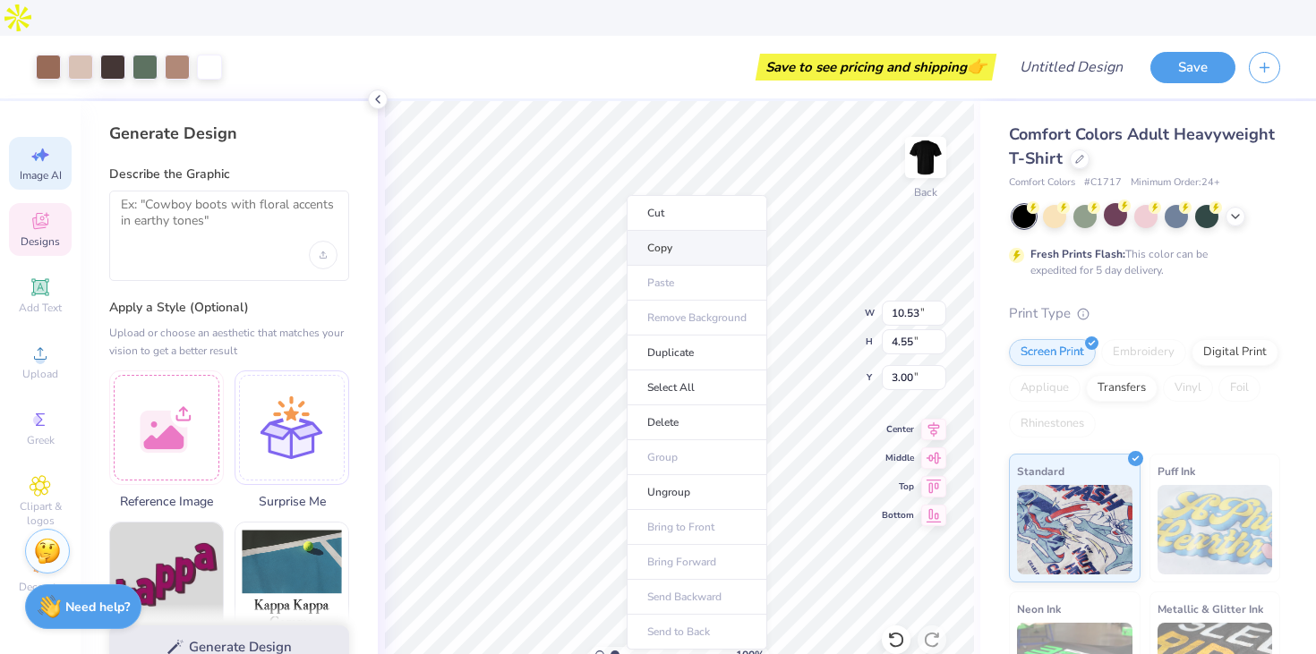
click at [669, 243] on li "Copy" at bounding box center [696, 248] width 141 height 35
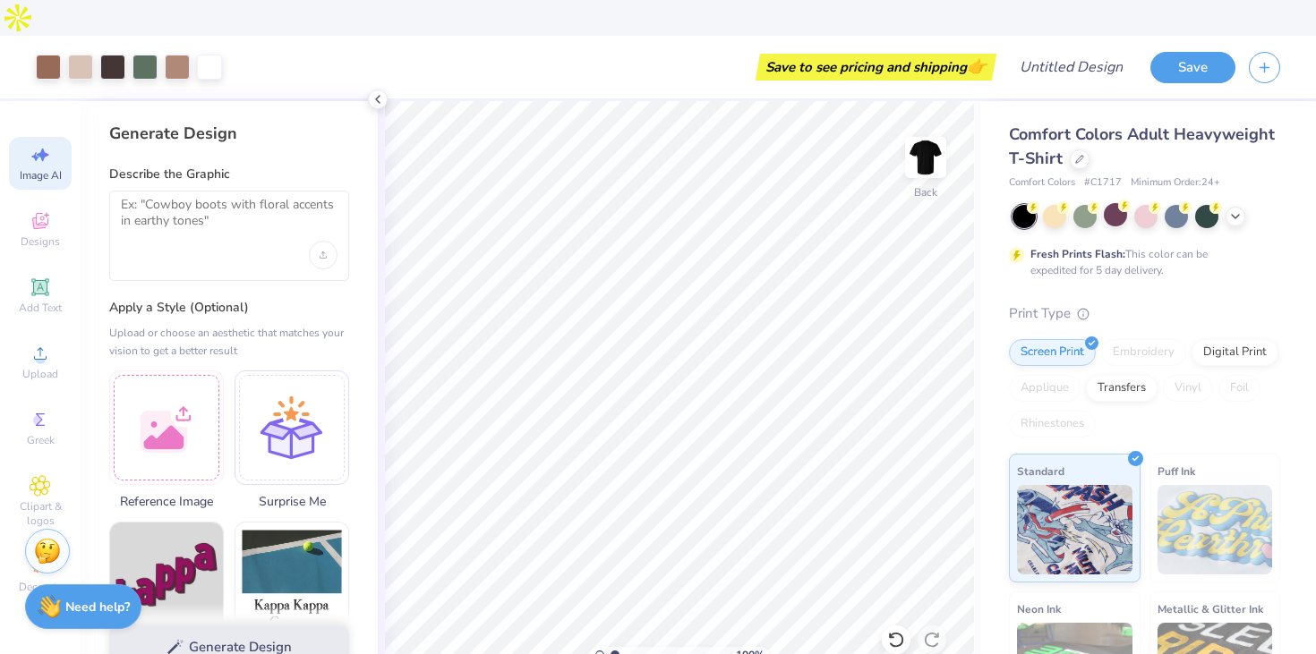
click at [32, 168] on span "Image AI" at bounding box center [41, 175] width 42 height 14
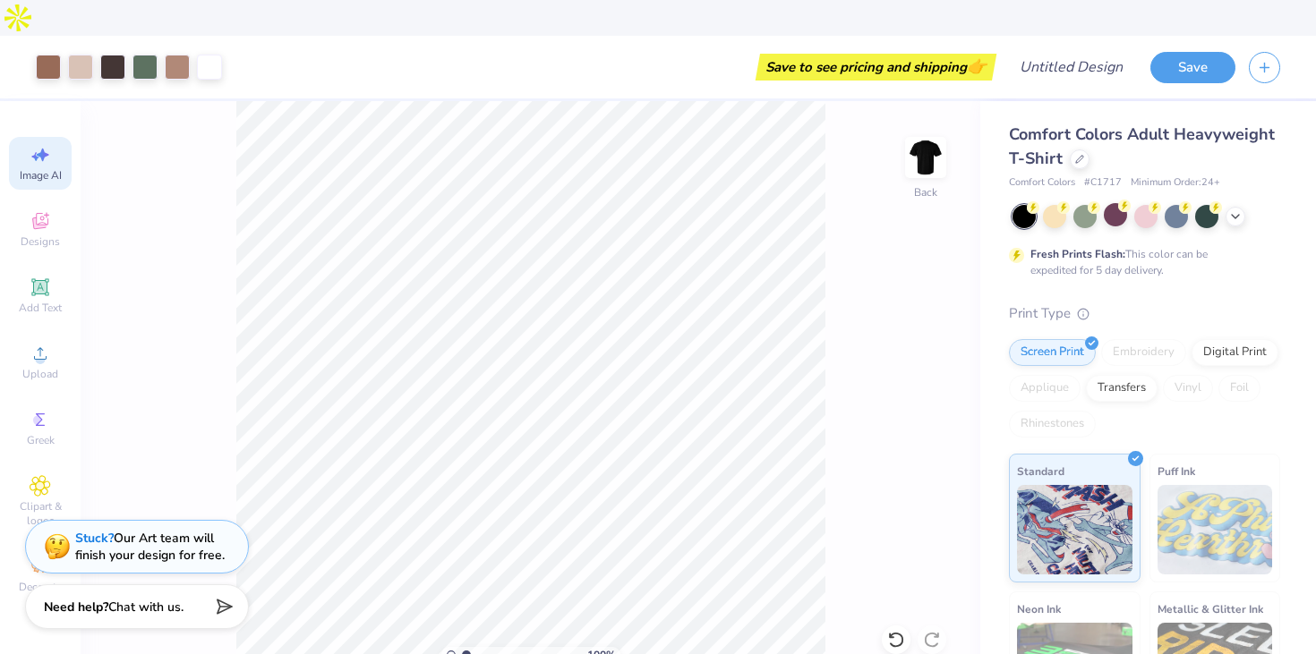
click at [28, 137] on div "Image AI" at bounding box center [40, 163] width 63 height 53
select select "4"
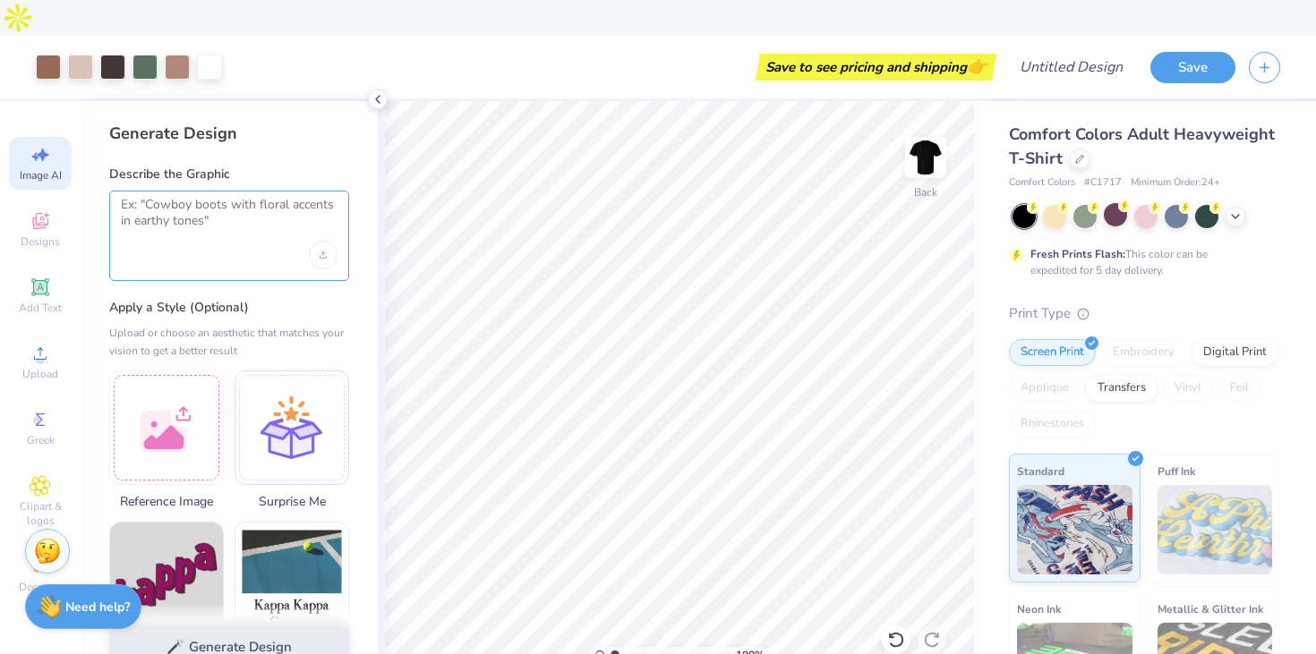
click at [132, 197] on textarea at bounding box center [229, 219] width 217 height 45
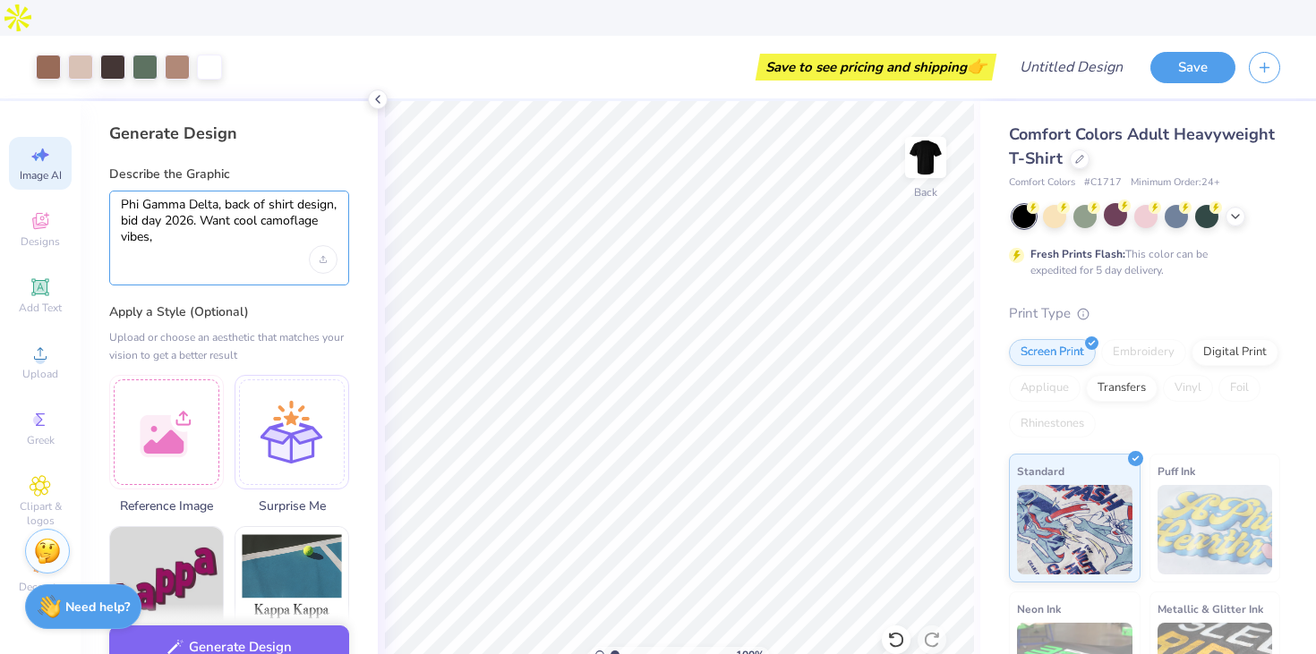
type textarea "Phi Gamma Delta, back of shirt design, bid day 2026. Want cool camoflage vibes,"
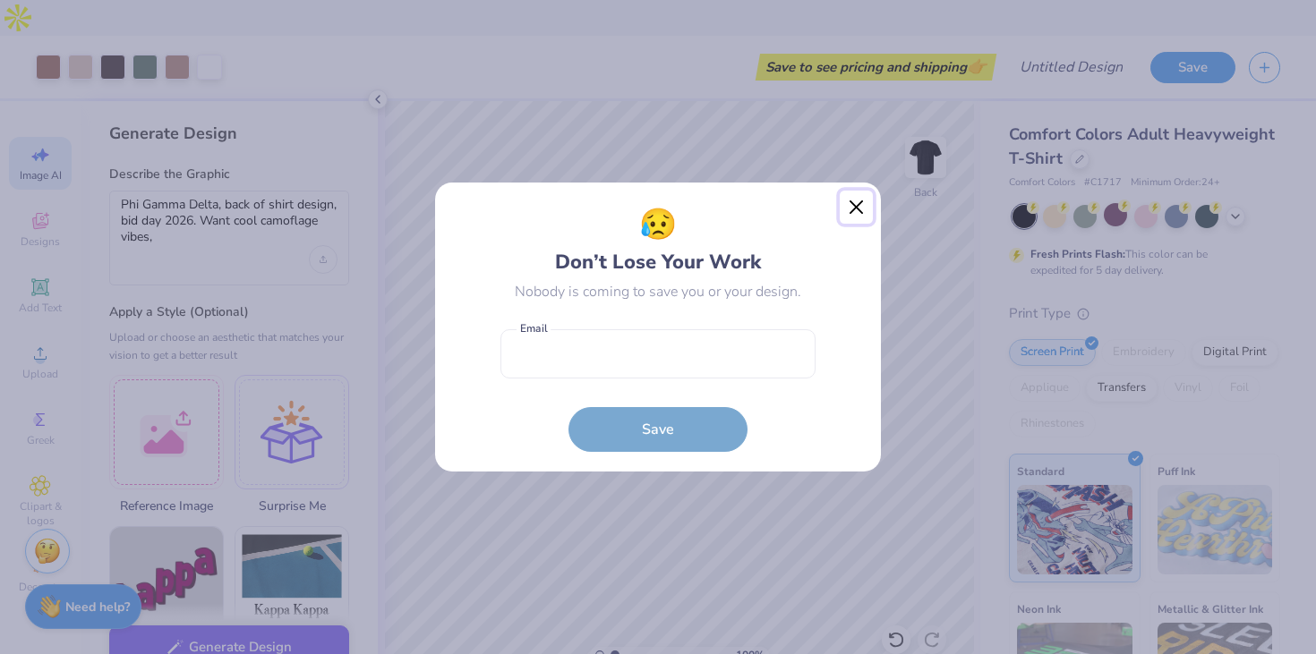
click at [850, 203] on button "Close" at bounding box center [856, 208] width 34 height 34
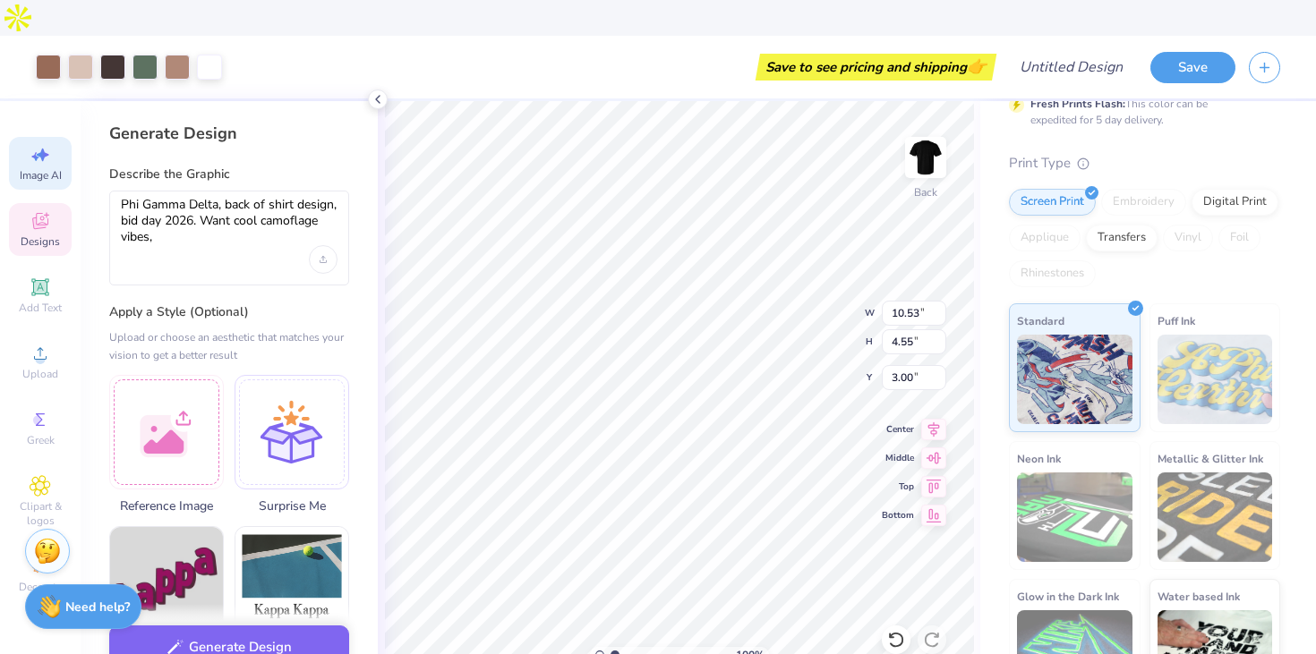
scroll to position [168, 0]
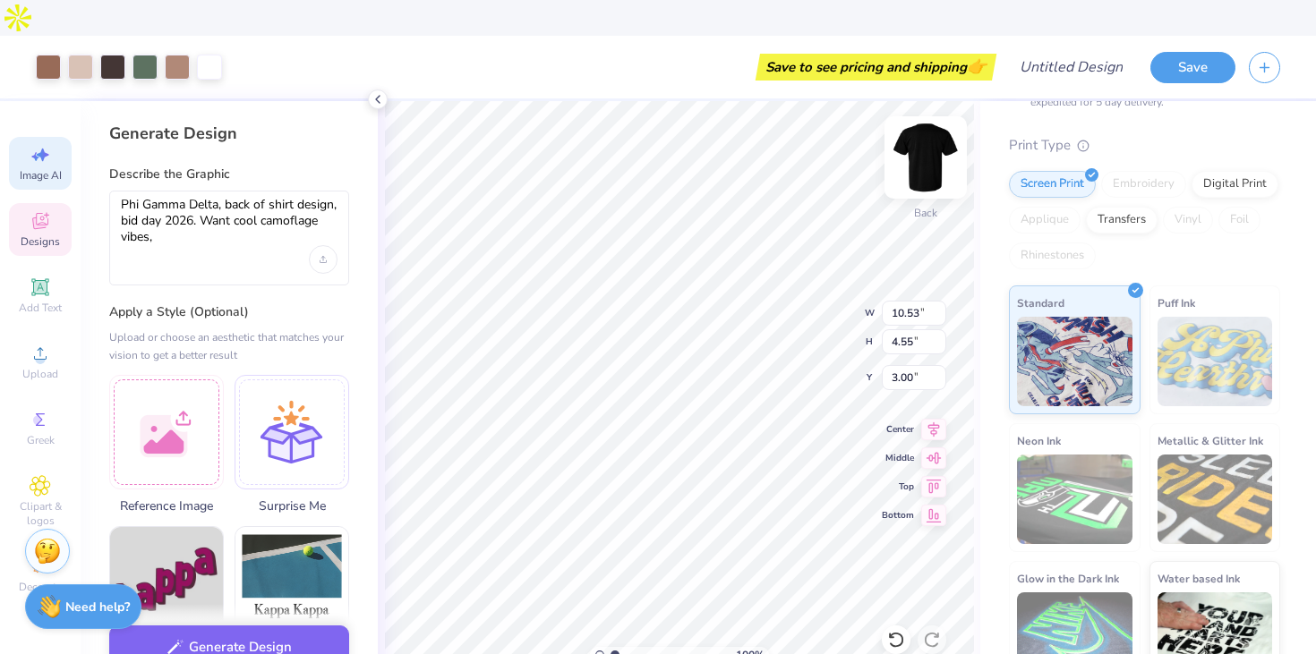
click at [924, 128] on img at bounding box center [926, 158] width 72 height 72
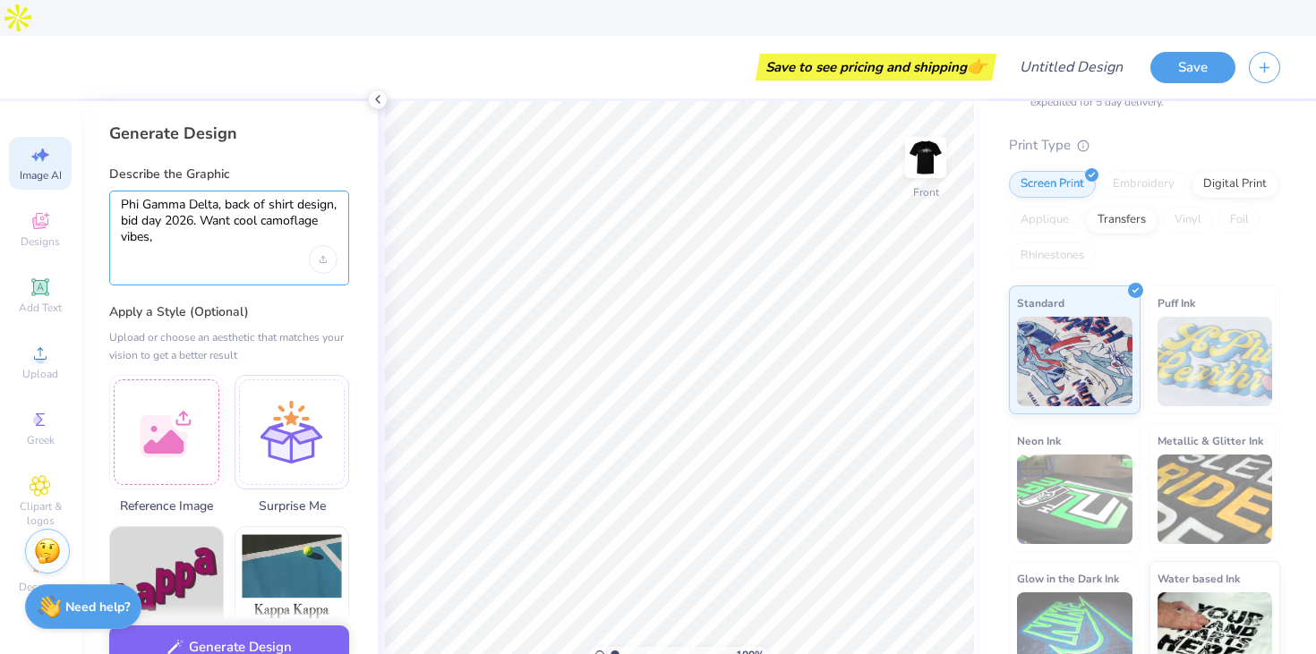
click at [251, 198] on textarea "Phi Gamma Delta, back of shirt design, bid day 2026. Want cool camoflage vibes," at bounding box center [229, 221] width 217 height 49
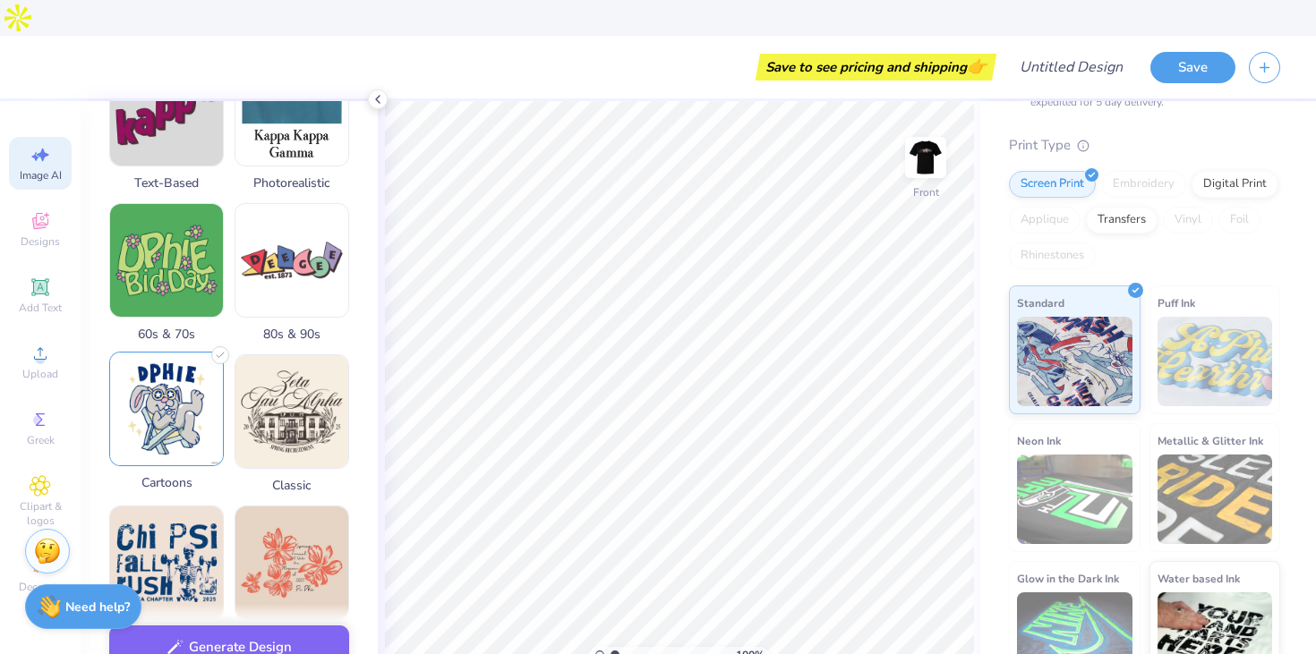
scroll to position [480, 0]
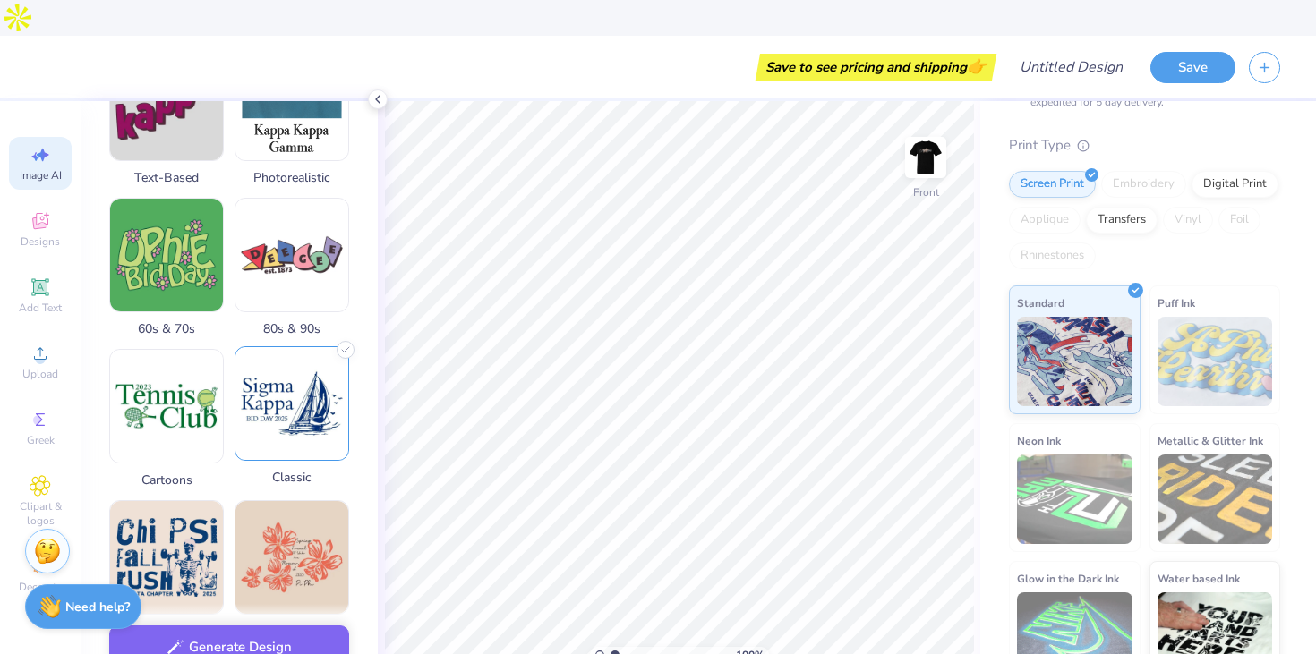
click at [279, 375] on img at bounding box center [291, 403] width 113 height 113
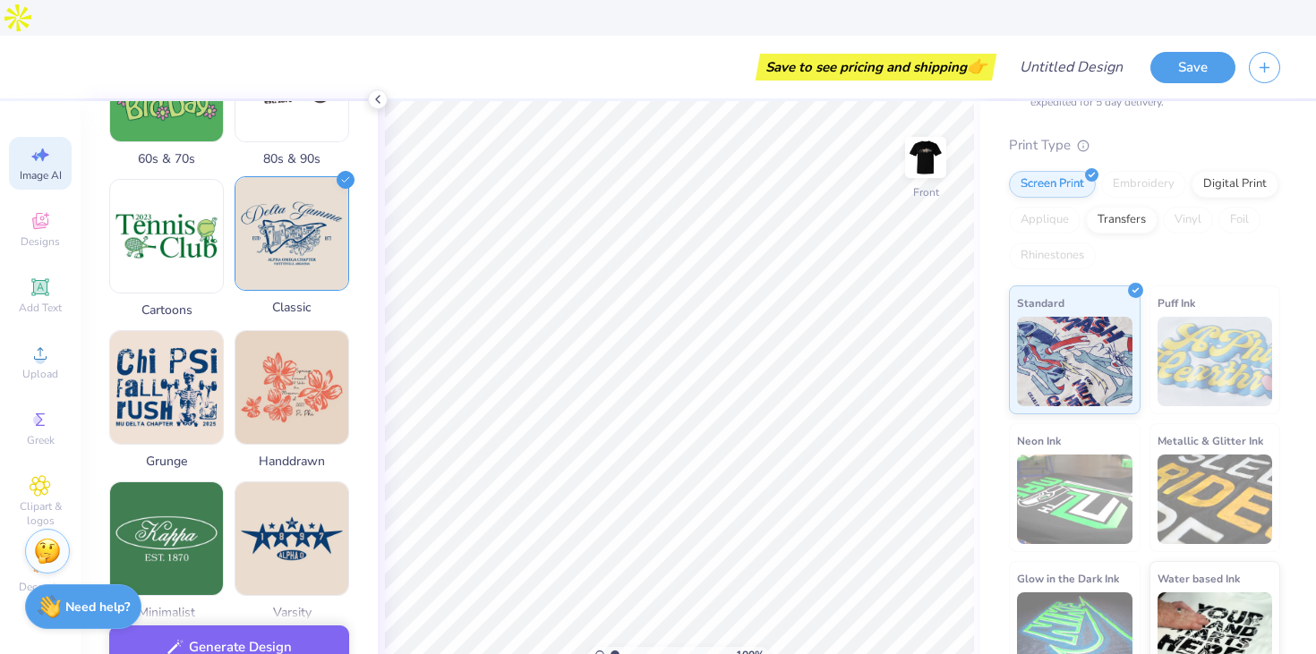
scroll to position [651, 0]
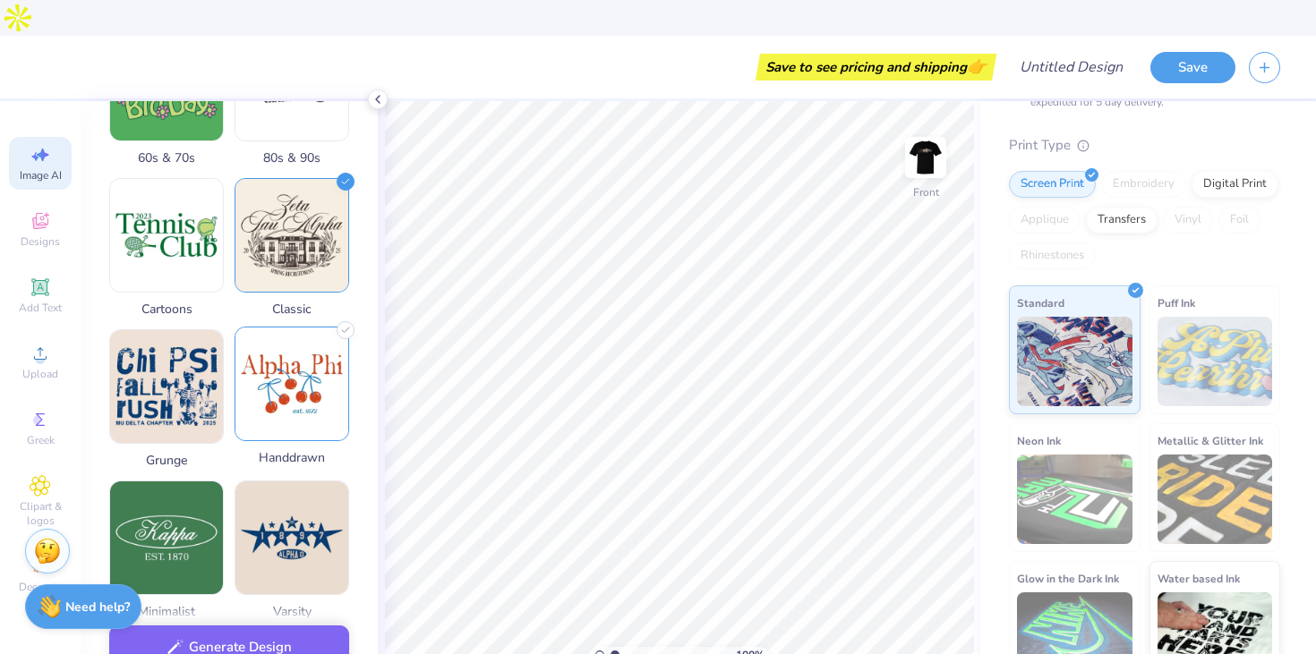
click at [311, 396] on img at bounding box center [291, 384] width 113 height 113
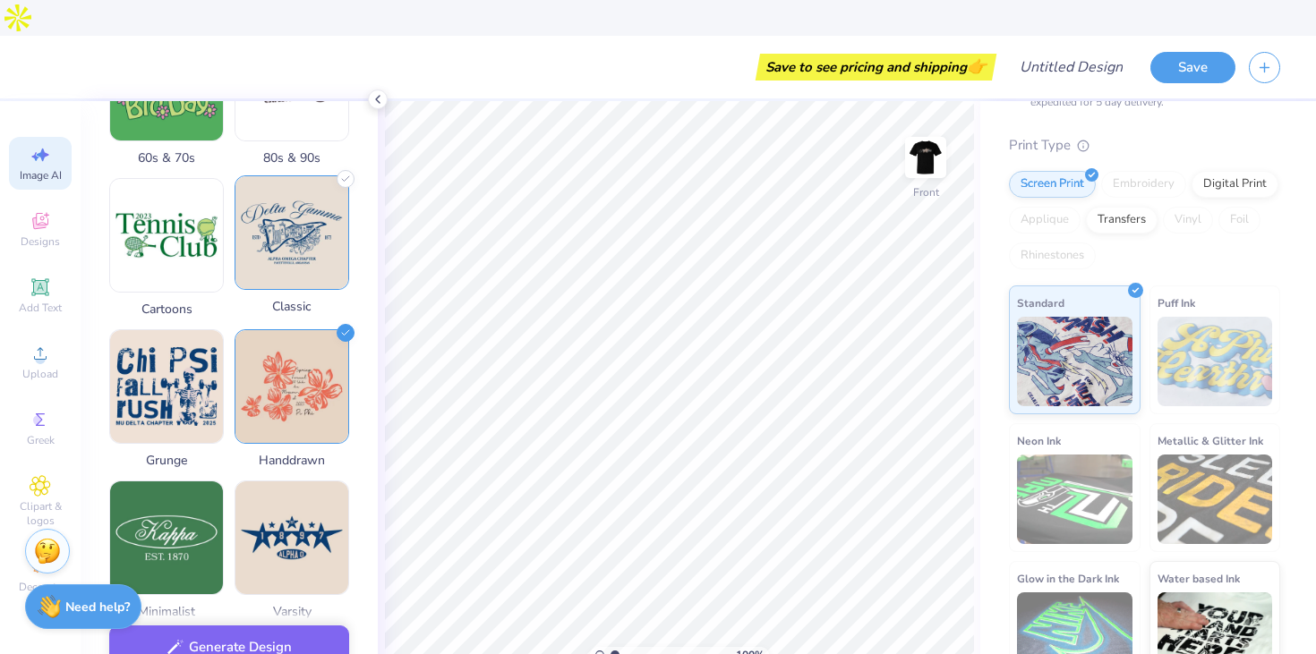
click at [288, 218] on img at bounding box center [291, 232] width 113 height 113
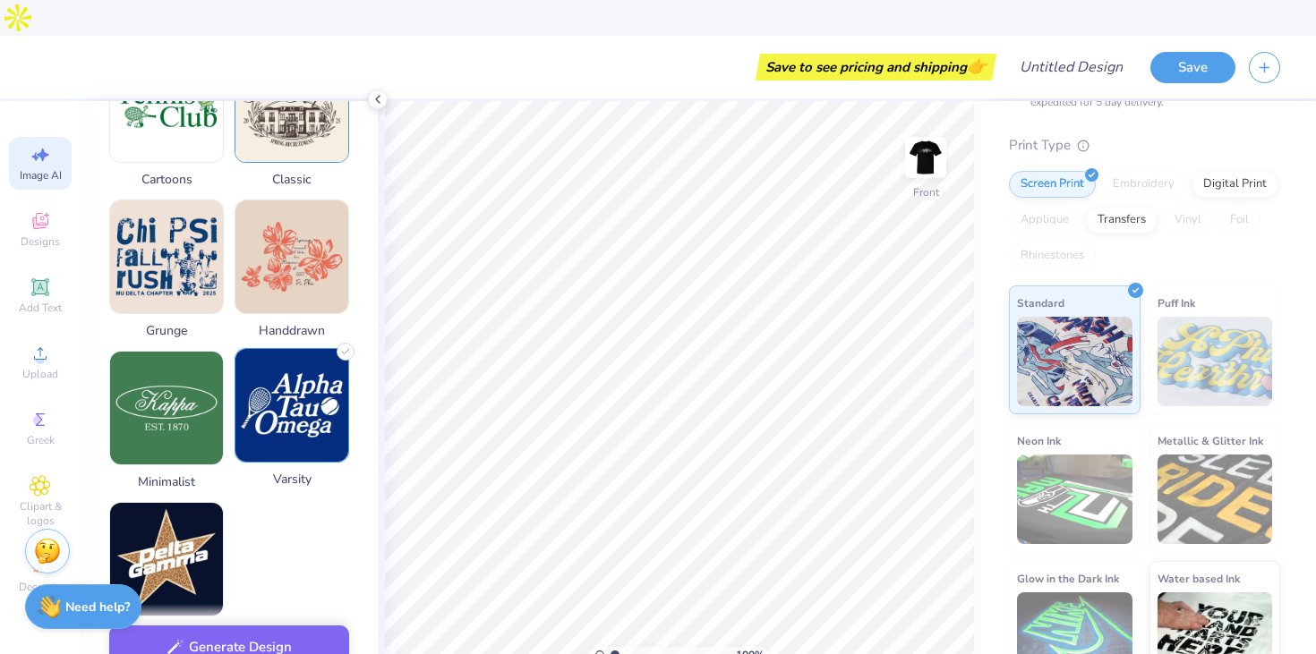
scroll to position [881, 0]
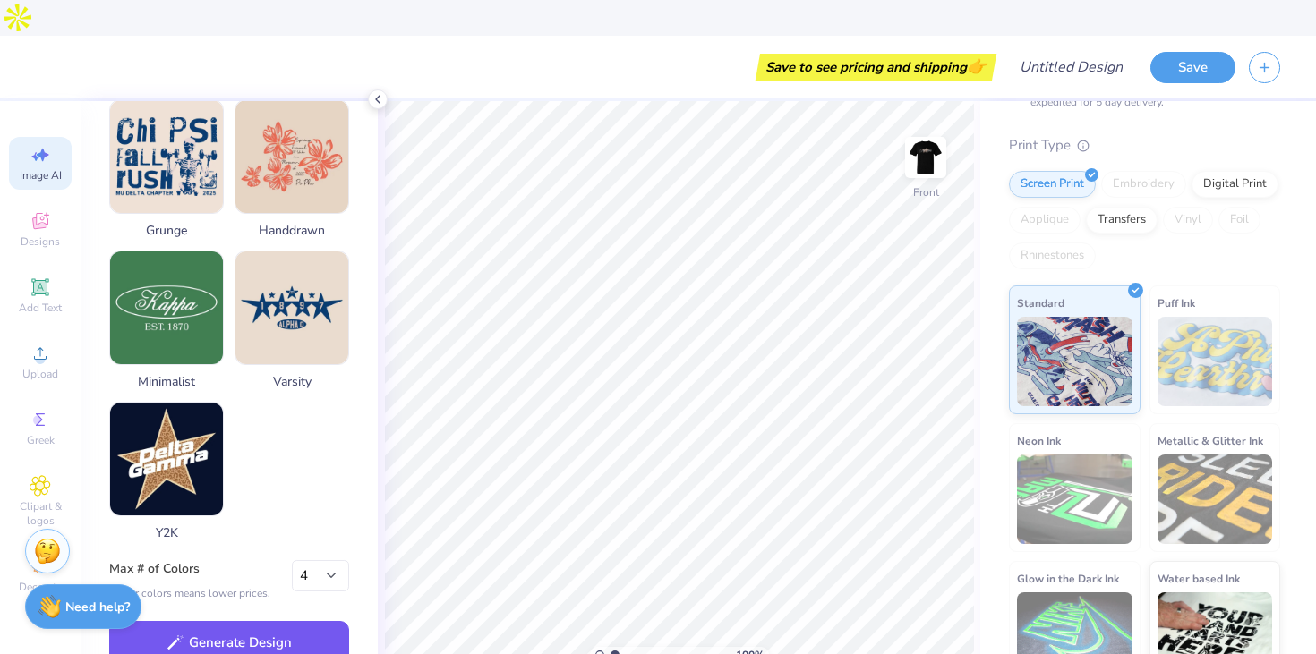
click at [239, 621] on button "Generate Design" at bounding box center [229, 643] width 240 height 44
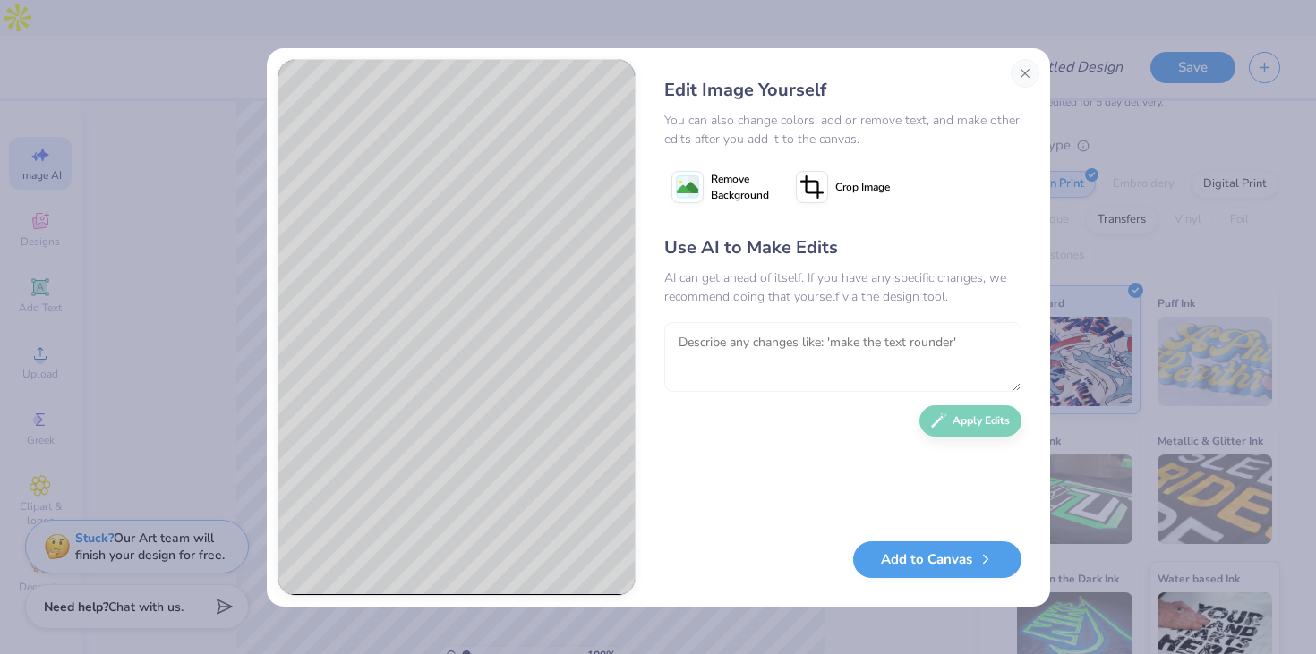
click at [812, 349] on textarea at bounding box center [842, 357] width 357 height 70
click at [1017, 69] on button "Close" at bounding box center [1024, 73] width 29 height 29
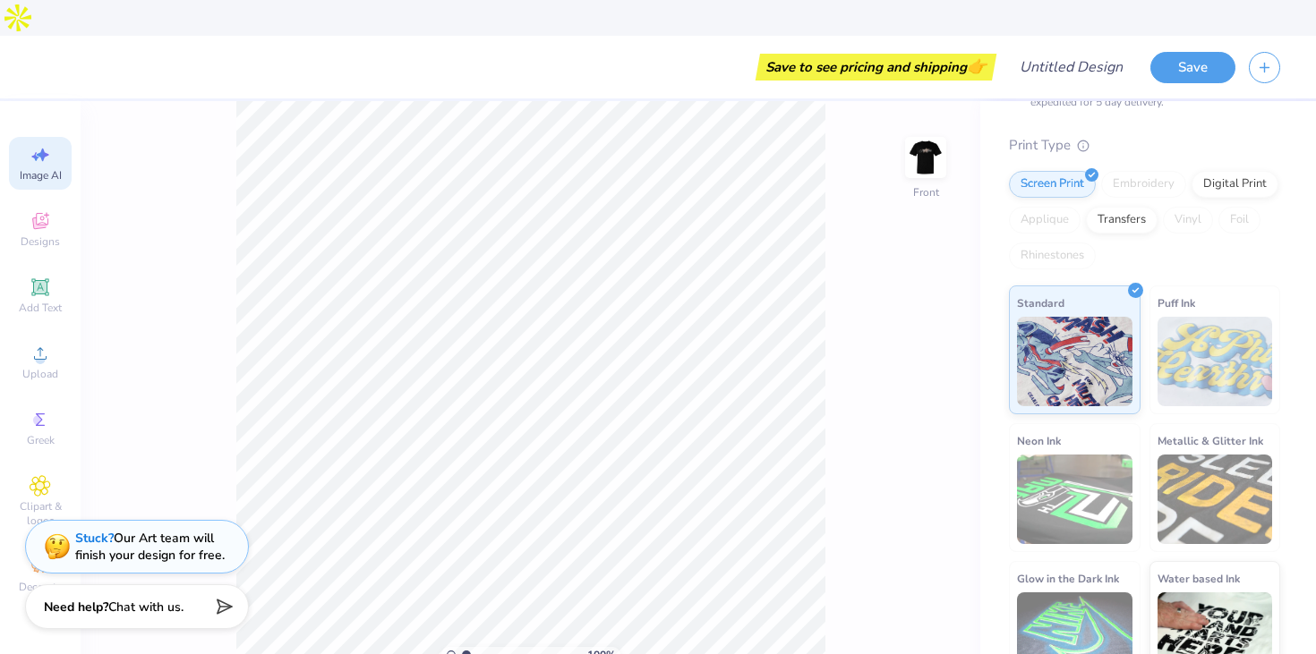
scroll to position [0, 40]
click at [40, 481] on icon at bounding box center [40, 485] width 9 height 9
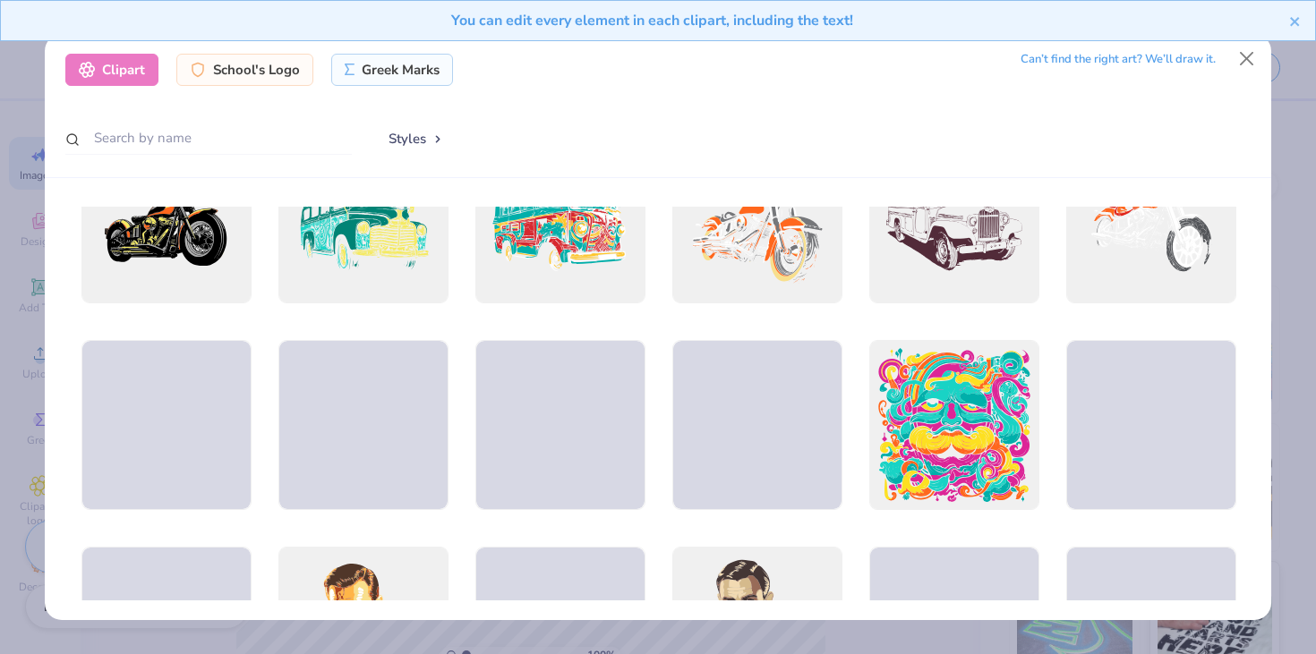
scroll to position [922, 0]
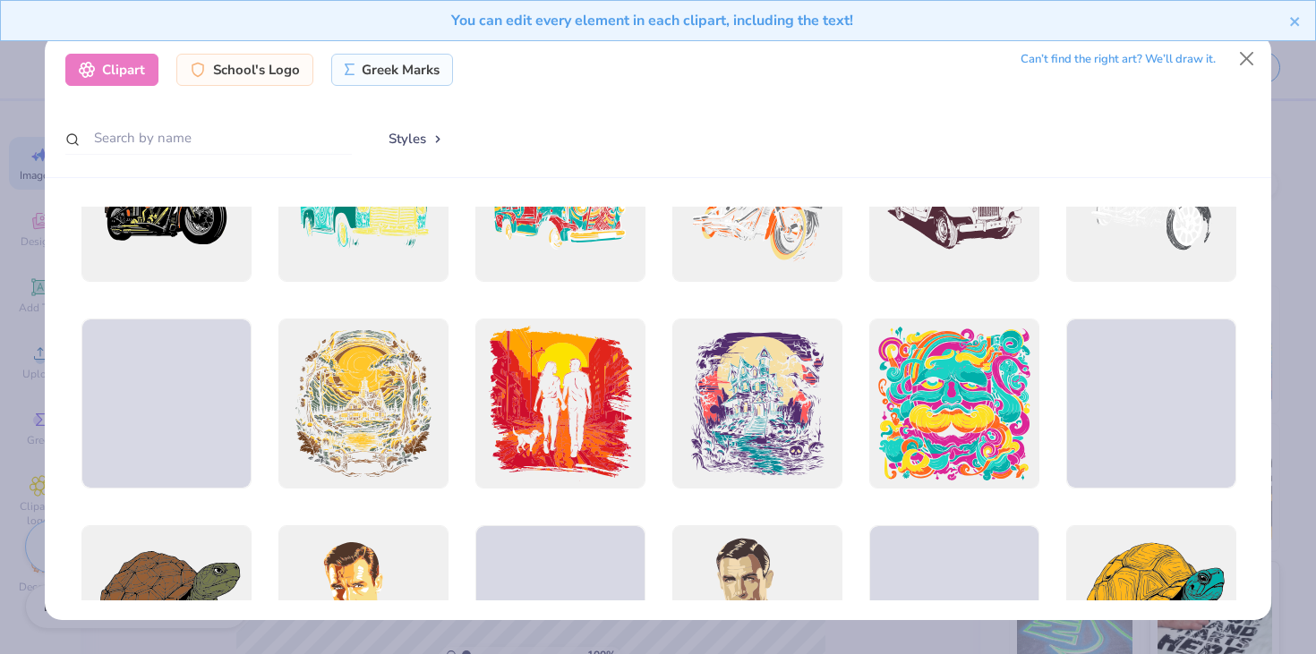
click at [427, 125] on button "Styles" at bounding box center [416, 139] width 93 height 34
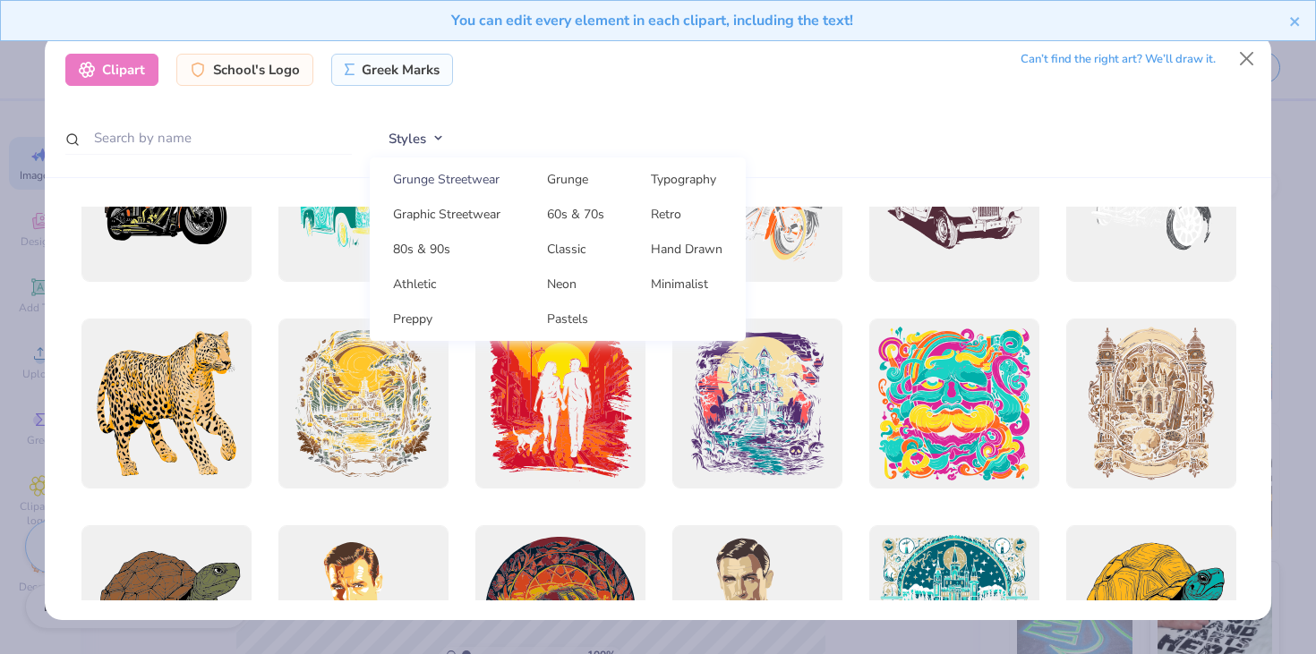
click at [447, 176] on link "Grunge Streetwear" at bounding box center [447, 180] width 140 height 30
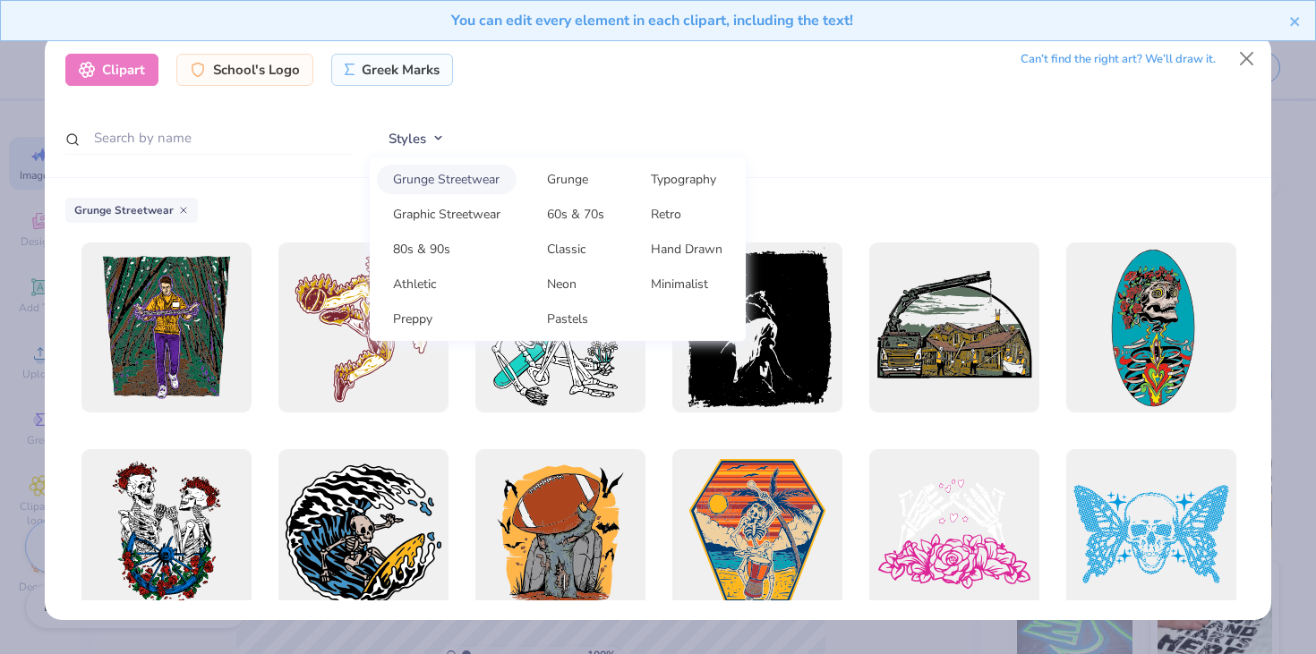
click at [617, 145] on div "Styles Grunge Streetwear Grunge Typography Graphic Streetwear 60s & 70s Retro 8…" at bounding box center [811, 139] width 882 height 35
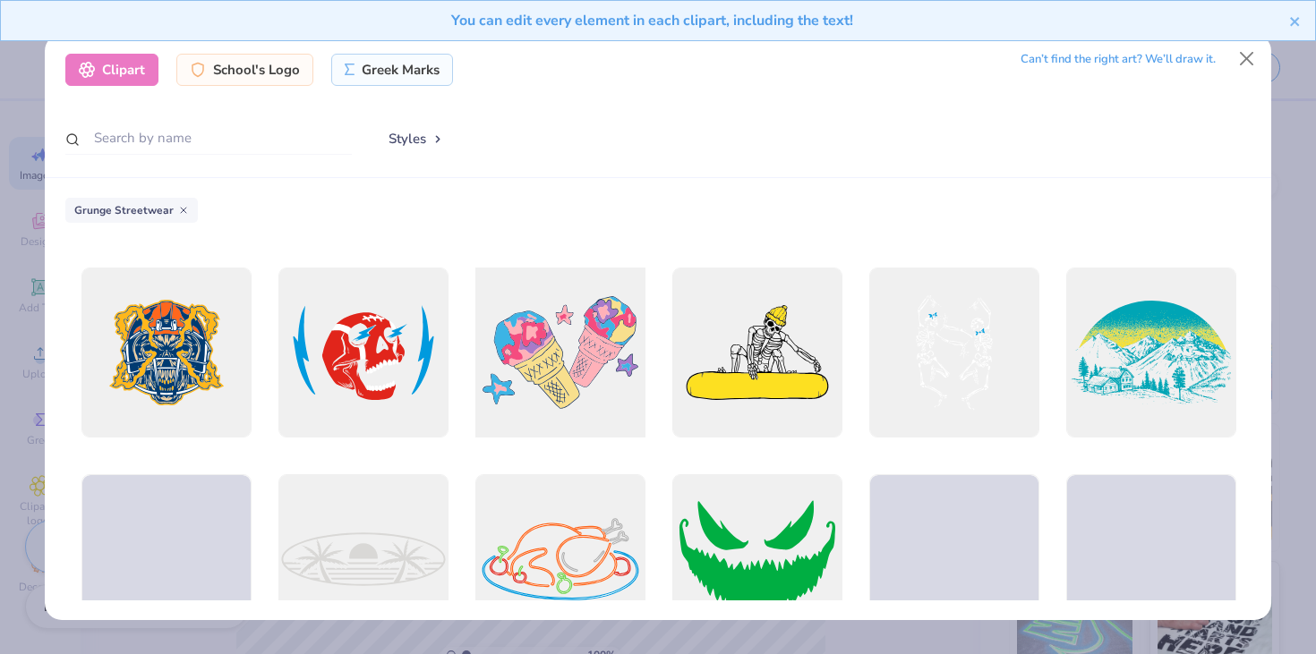
scroll to position [846, 0]
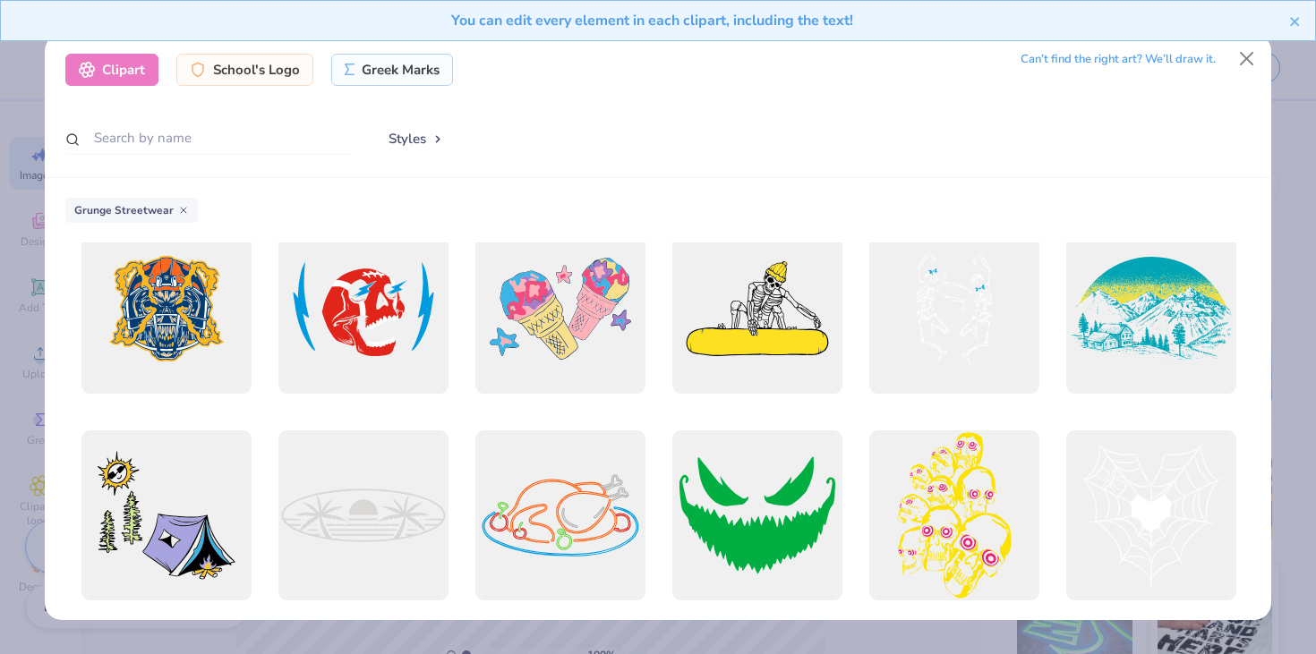
click at [424, 141] on button "Styles" at bounding box center [416, 139] width 93 height 34
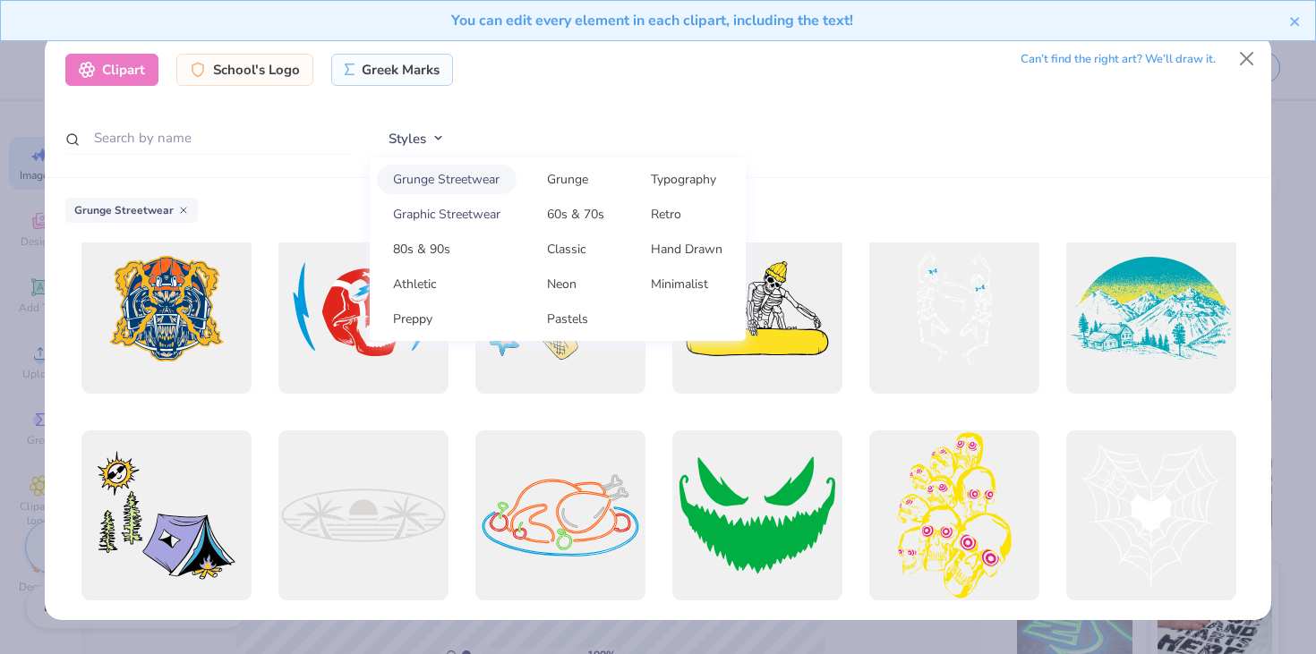
click at [421, 218] on link "Graphic Streetwear" at bounding box center [447, 215] width 140 height 30
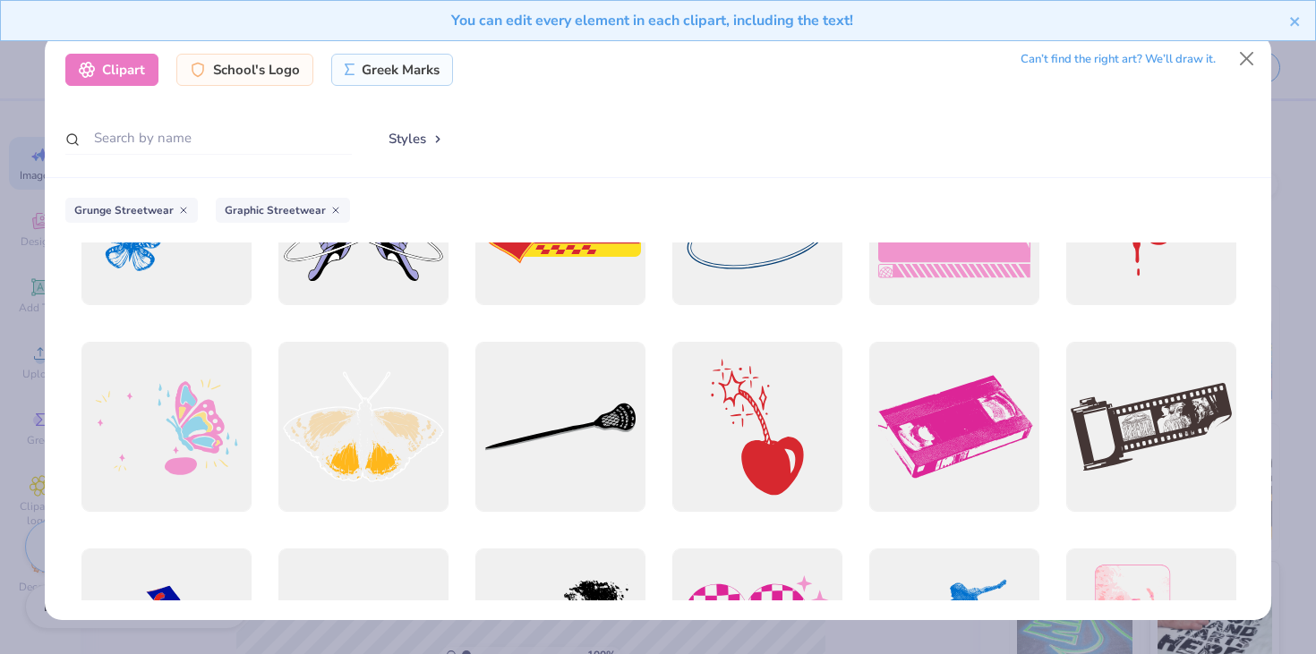
scroll to position [2174, 0]
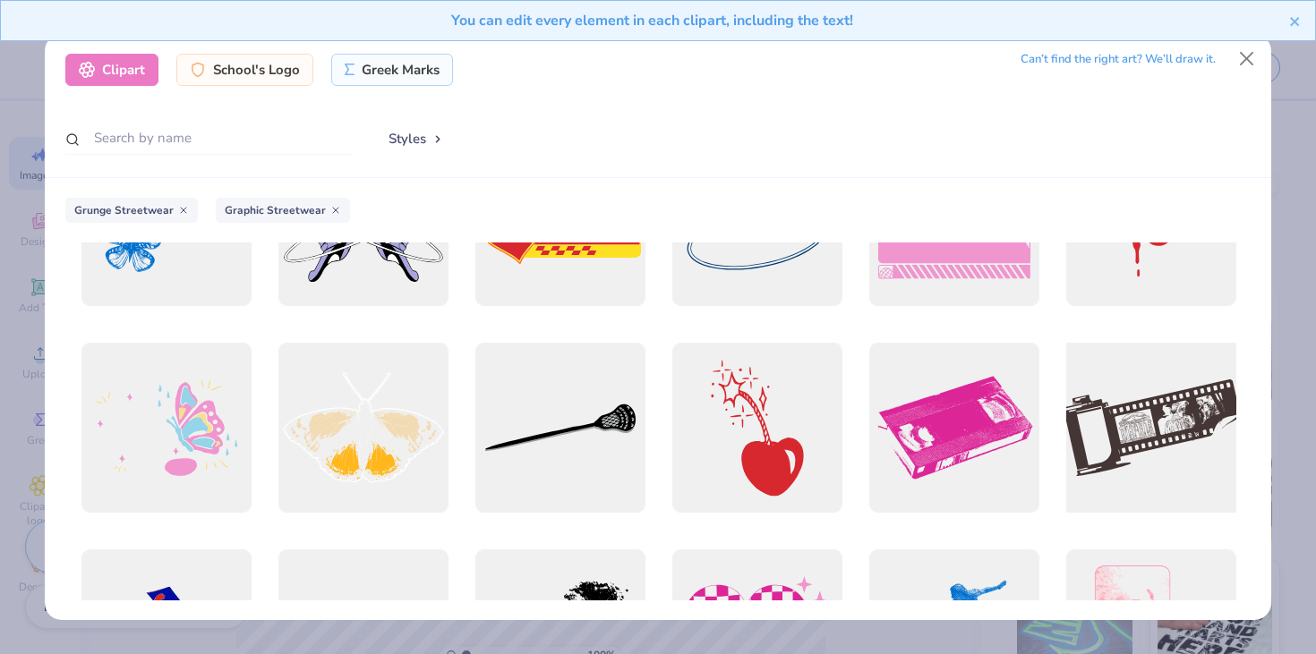
click at [1134, 404] on div at bounding box center [1150, 428] width 187 height 187
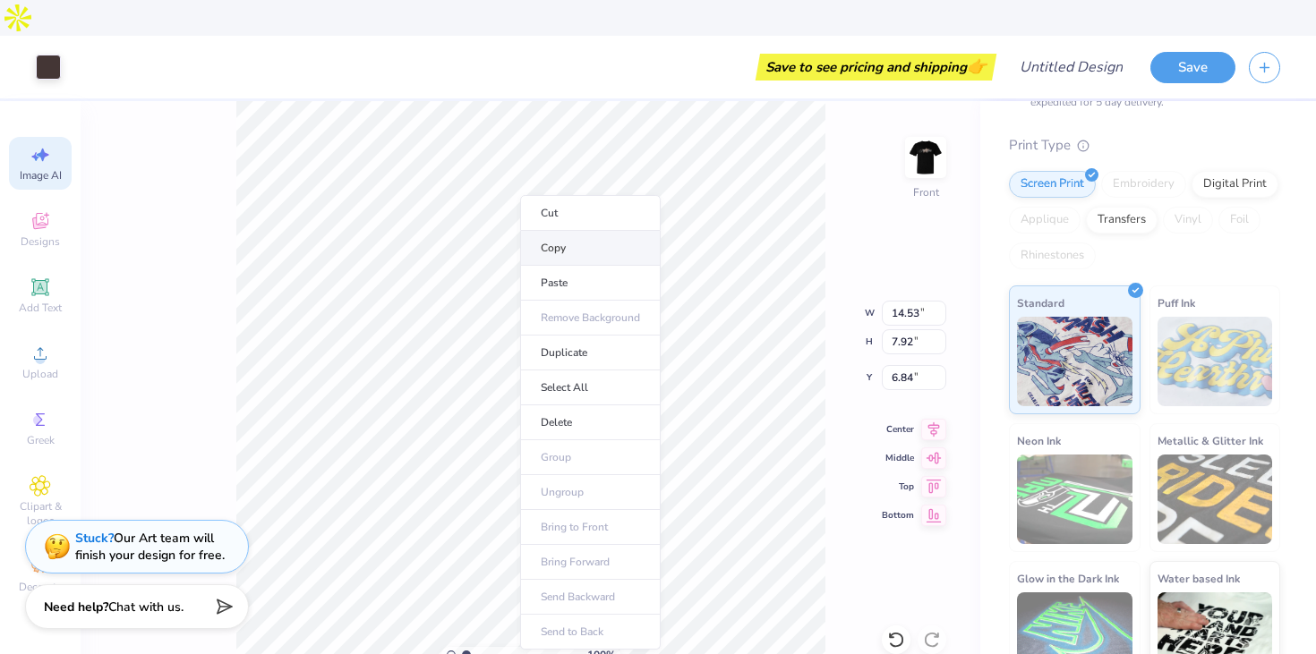
type input "6.87"
click at [929, 416] on icon at bounding box center [933, 426] width 25 height 21
click at [941, 445] on icon at bounding box center [933, 455] width 25 height 21
type input "9.79"
click at [856, 180] on div "100 % Front W 14.53 14.53 " H 7.92 7.92 " Y 9.79 9.79 " Center Middle Top Bottom" at bounding box center [530, 395] width 899 height 589
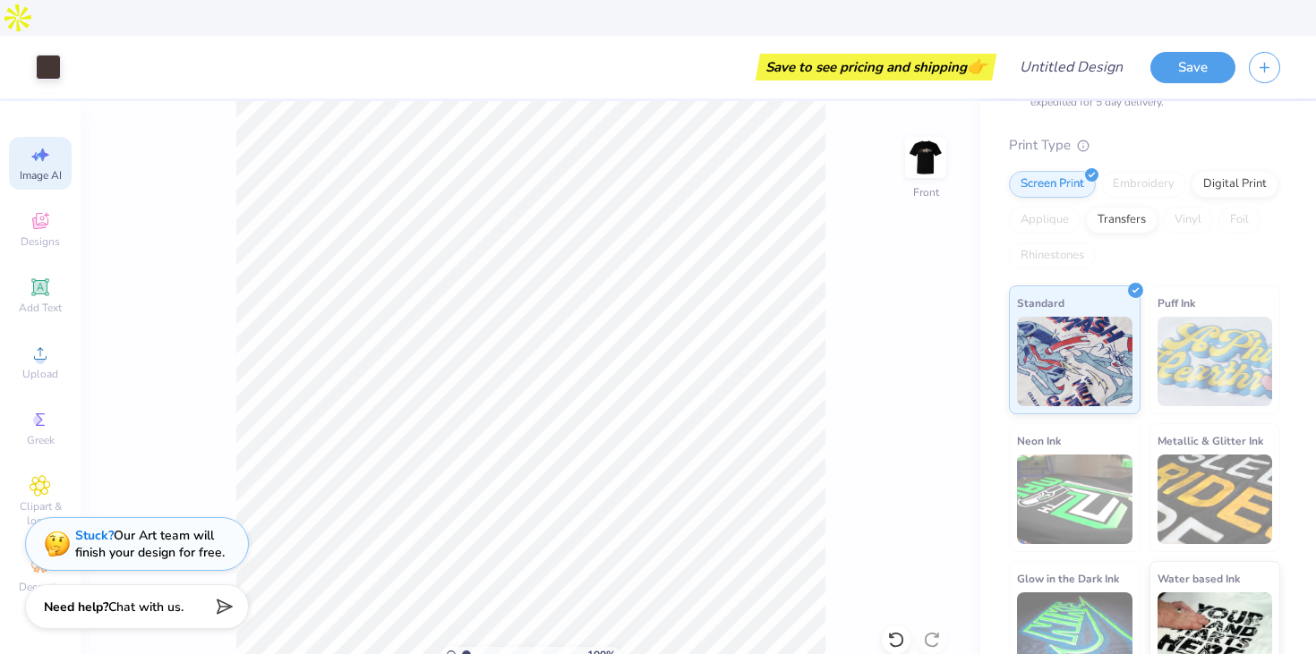
click at [199, 550] on div "Stuck? Our Art team will finish your design for free." at bounding box center [149, 544] width 149 height 34
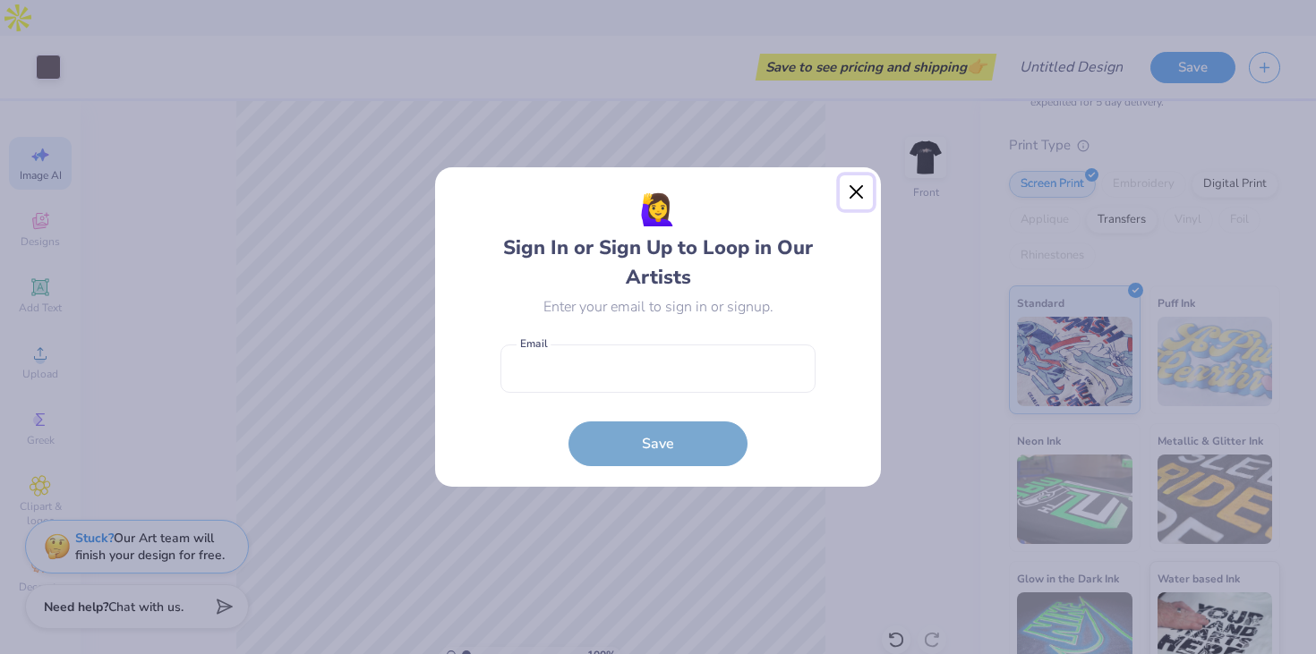
click at [844, 187] on button "Close" at bounding box center [856, 192] width 34 height 34
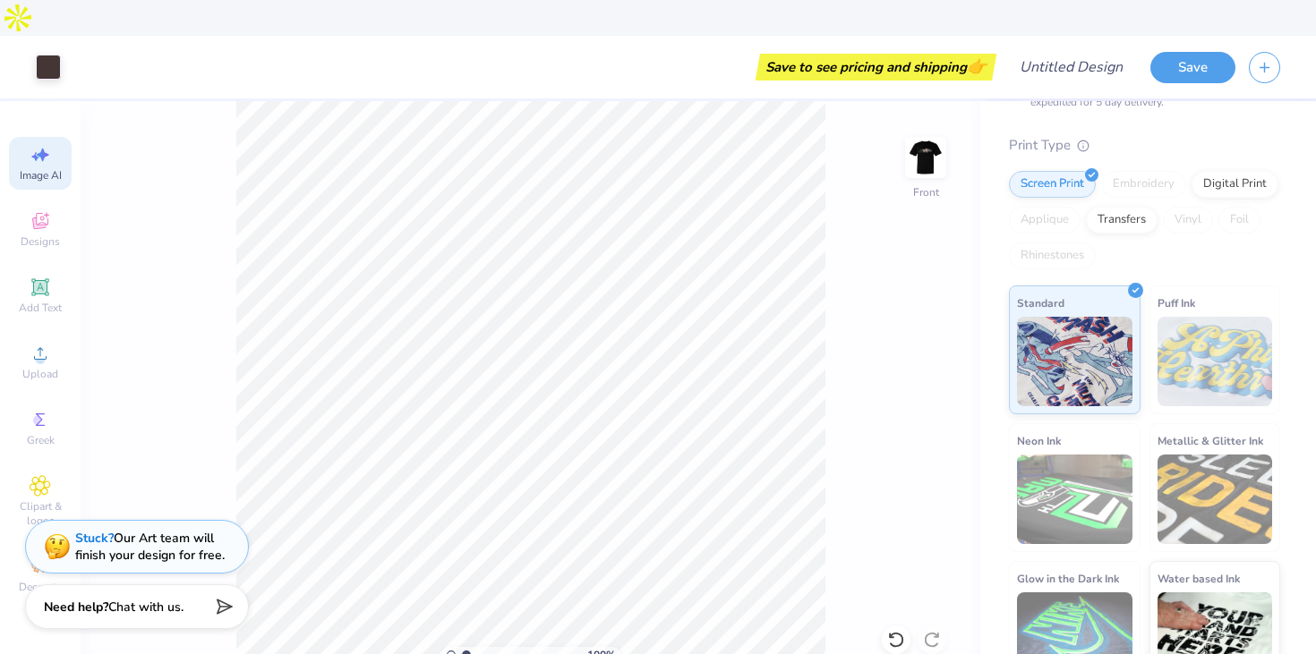
click at [911, 54] on div "Save to see pricing and shipping 👉" at bounding box center [876, 67] width 232 height 27
click at [1189, 49] on button "Save" at bounding box center [1192, 64] width 85 height 31
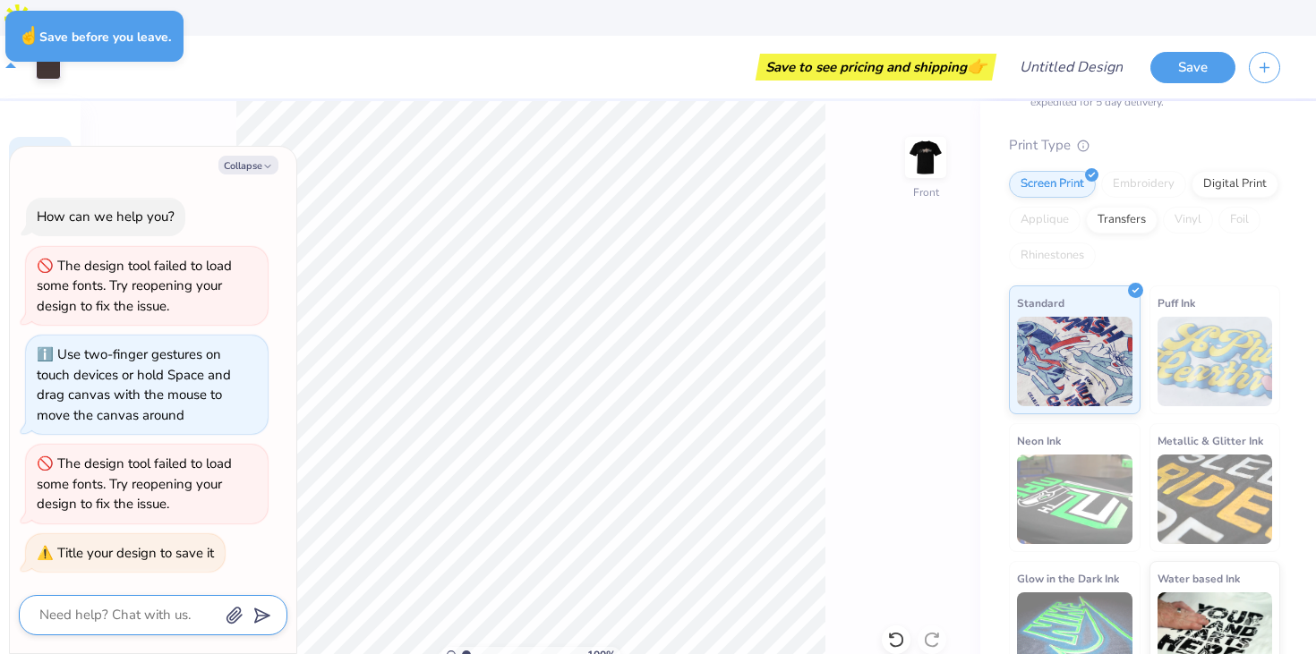
type textarea "x"
